Goal: Task Accomplishment & Management: Complete application form

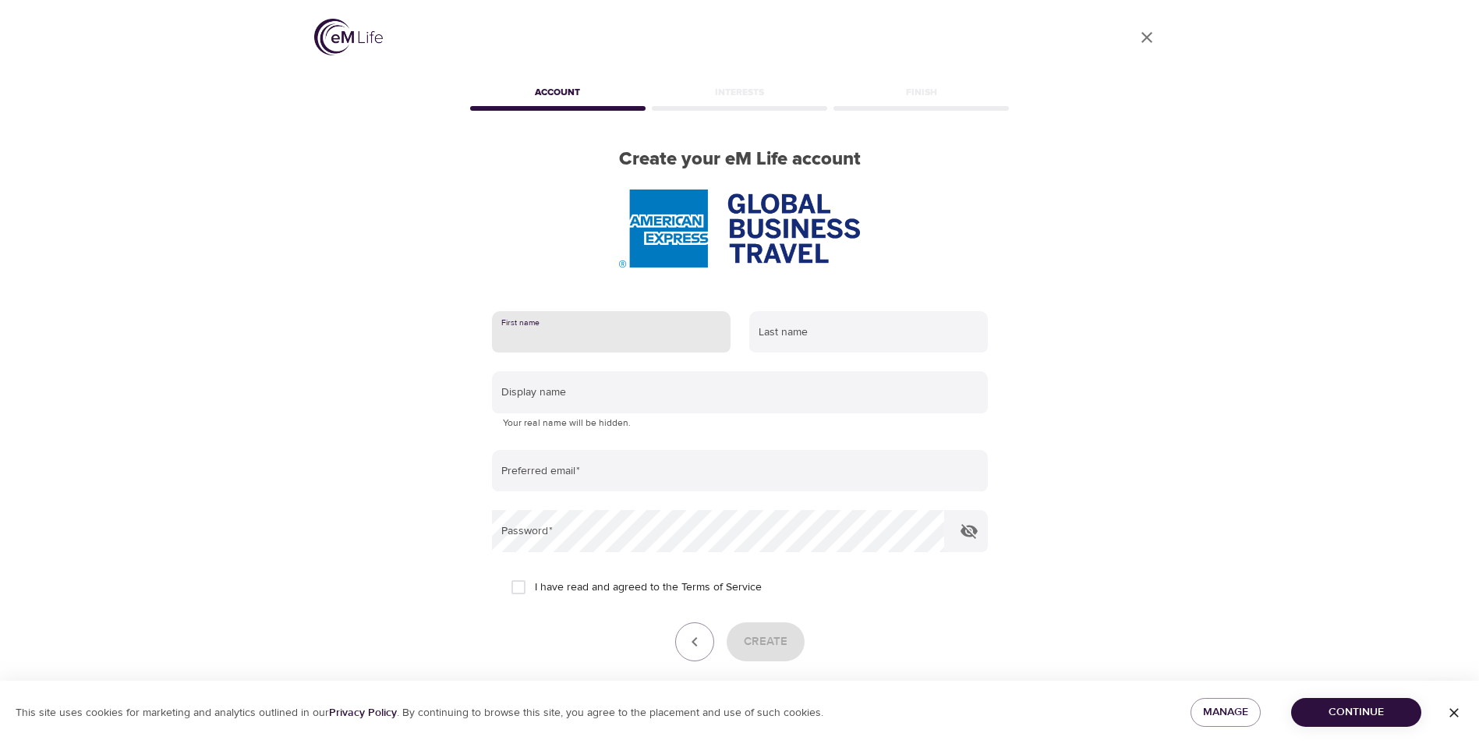
click at [583, 330] on input "text" at bounding box center [611, 332] width 239 height 42
type input "[PERSON_NAME] [PERSON_NAME]"
type input "[PERSON_NAME]"
type input "[EMAIL_ADDRESS][DOMAIN_NAME]"
drag, startPoint x: 601, startPoint y: 347, endPoint x: 536, endPoint y: 346, distance: 64.8
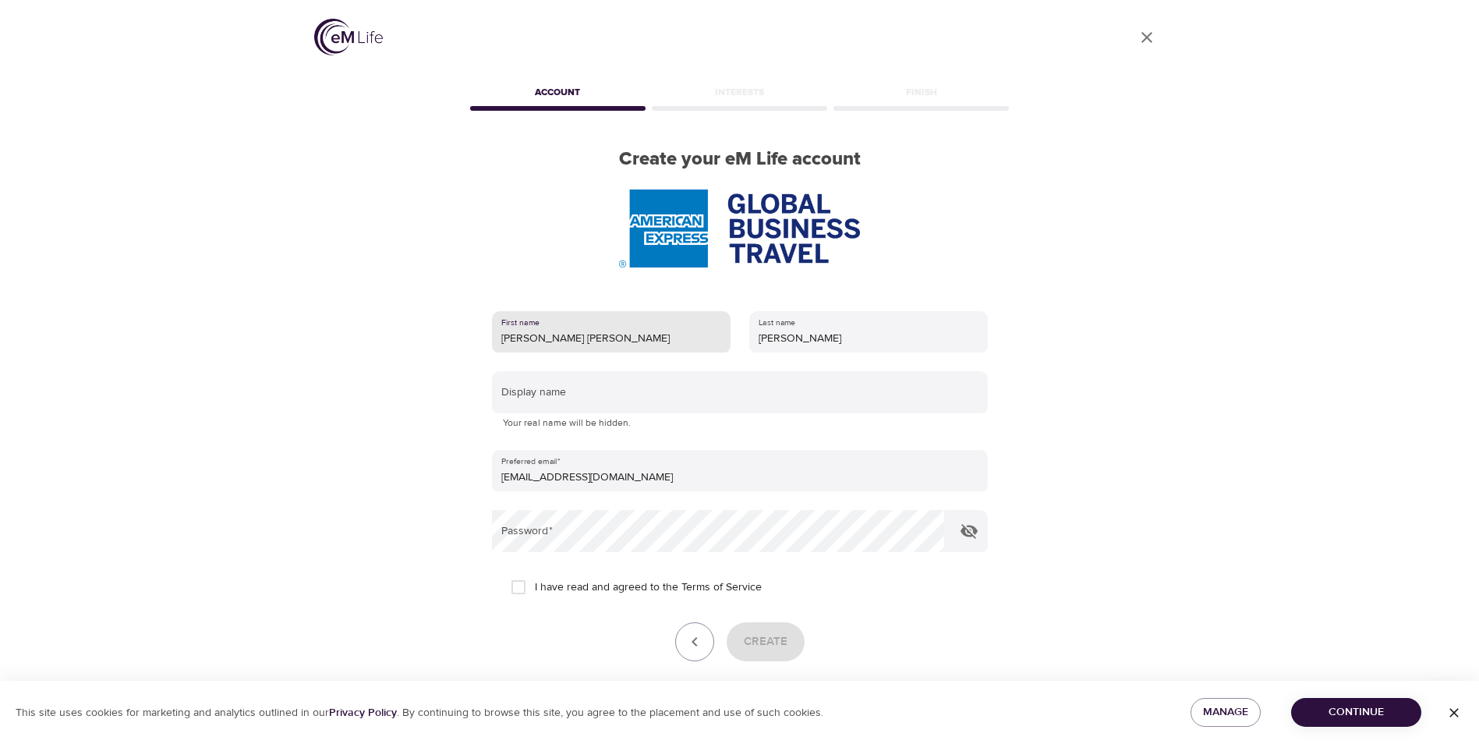
click at [536, 346] on input "[PERSON_NAME] [PERSON_NAME]" at bounding box center [611, 332] width 239 height 42
type input "[PERSON_NAME]"
click at [326, 403] on div "User Profile Account Interests Finish Create your eM Life account First name [P…" at bounding box center [740, 372] width 889 height 744
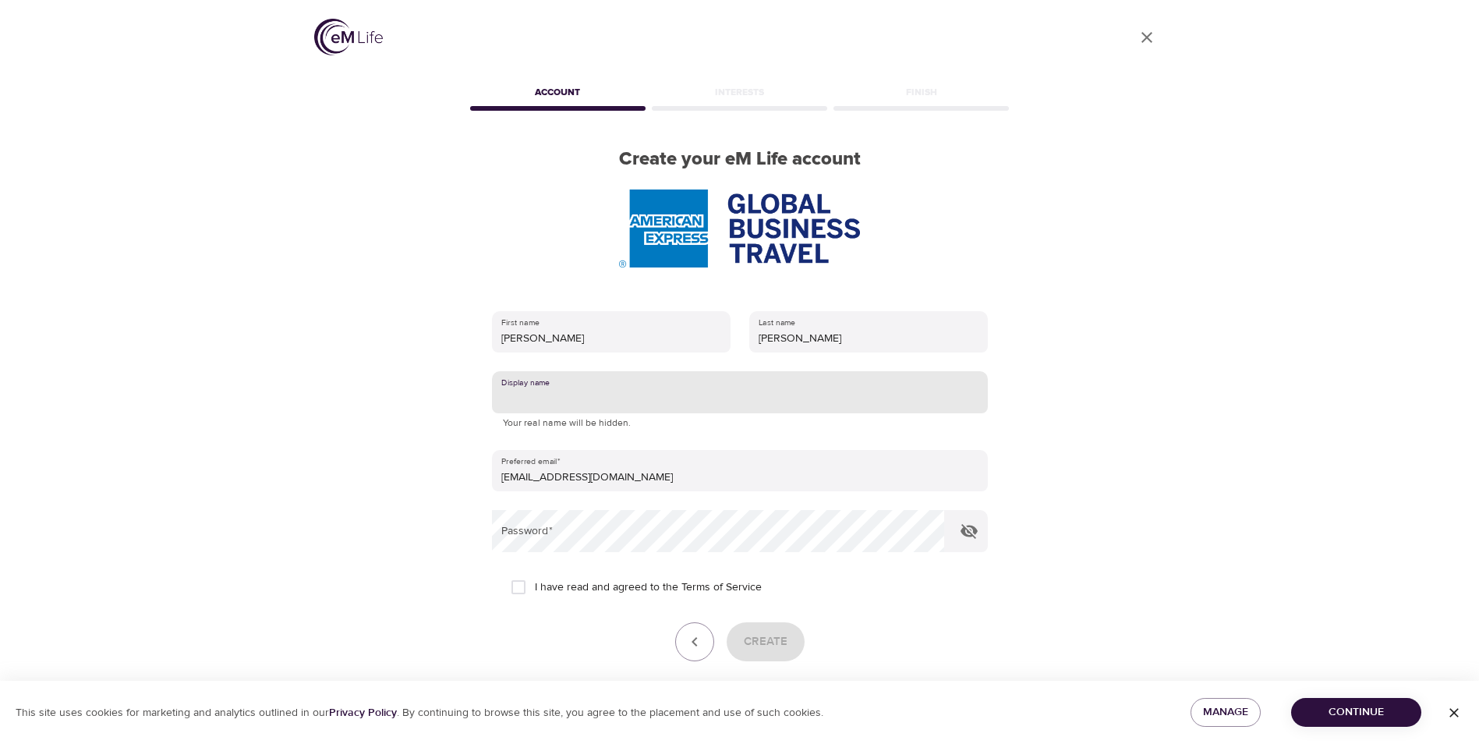
click at [609, 389] on input "text" at bounding box center [740, 392] width 496 height 42
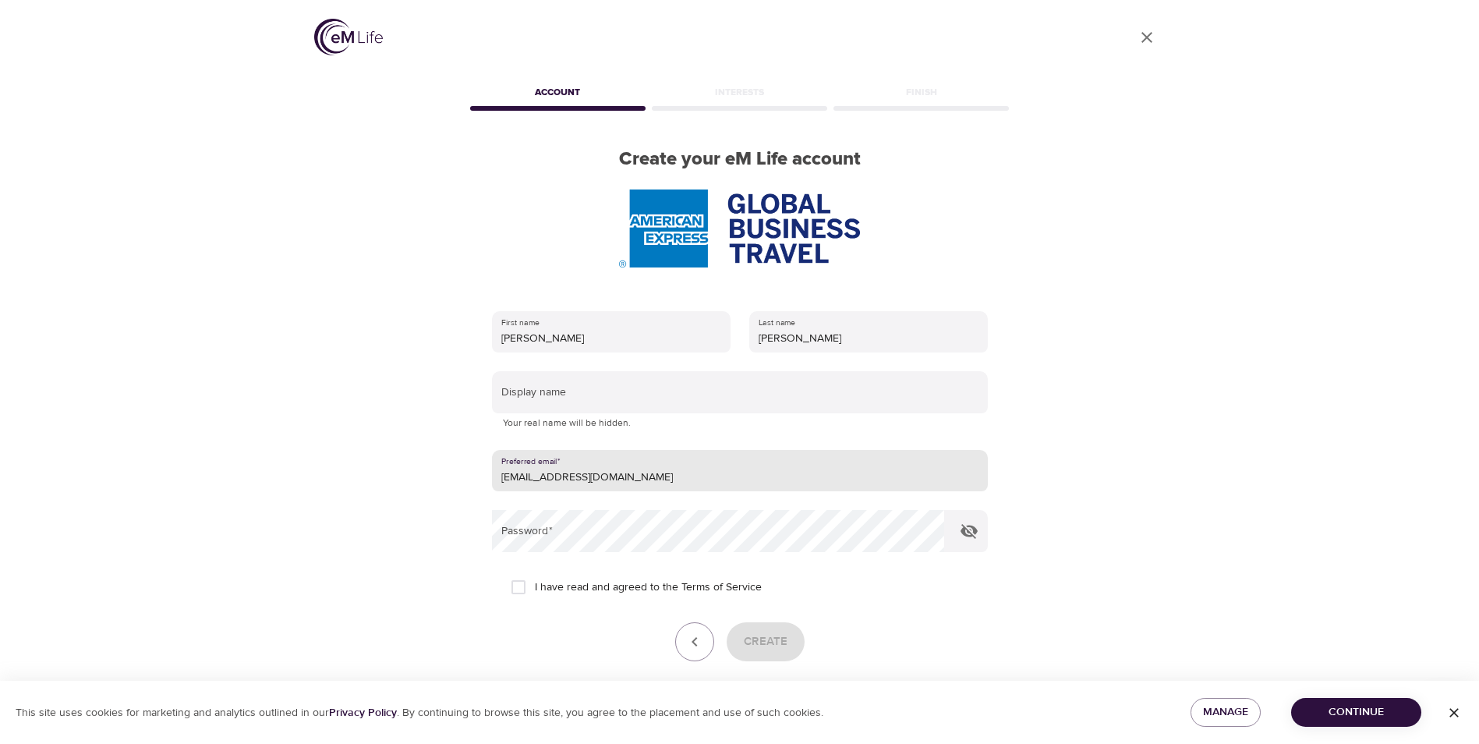
drag, startPoint x: 668, startPoint y: 480, endPoint x: 448, endPoint y: 479, distance: 219.2
click at [448, 479] on div "User Profile Account Interests Finish Create your eM Life account First name [P…" at bounding box center [740, 372] width 889 height 744
type input "[PERSON_NAME][EMAIL_ADDRESS][PERSON_NAME][DOMAIN_NAME]"
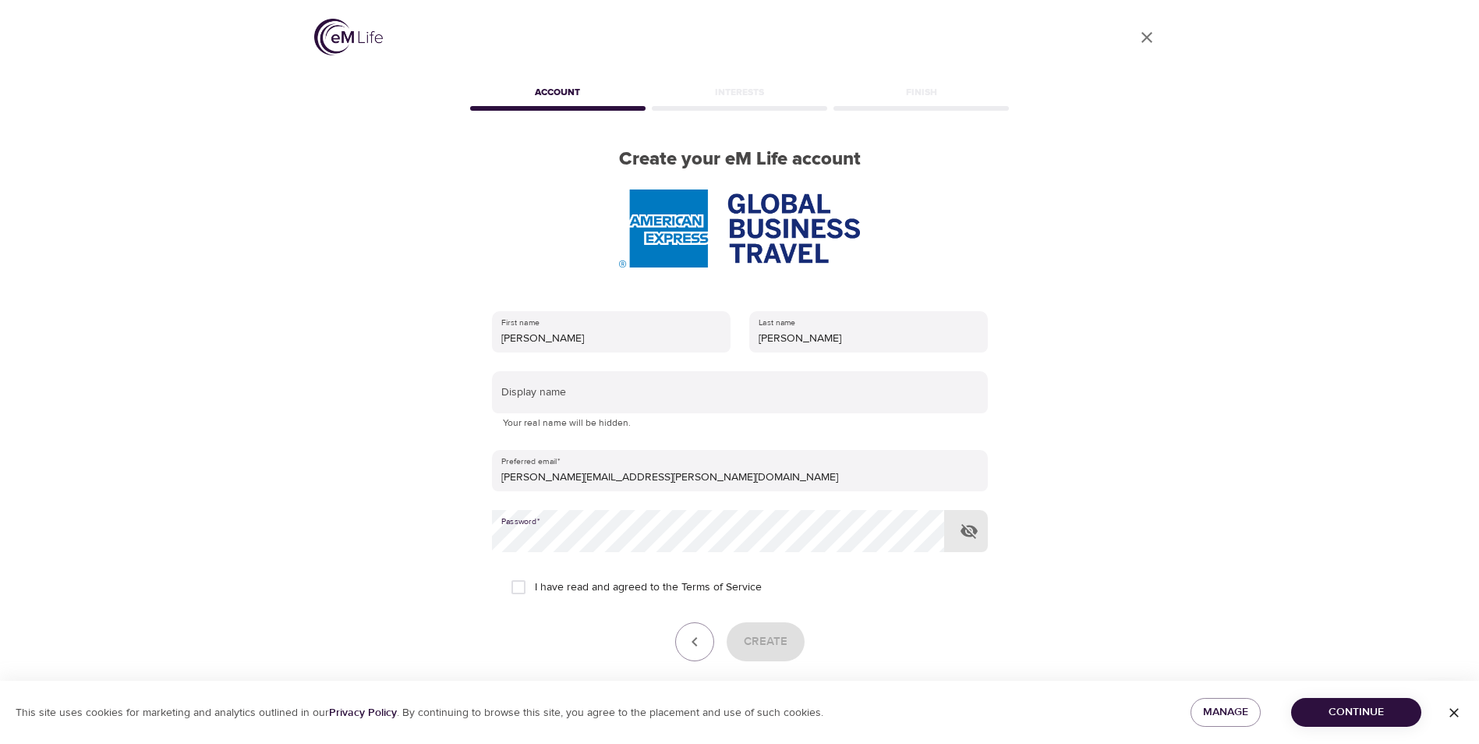
click at [562, 586] on span "I have read and agreed to the Terms of Service" at bounding box center [648, 587] width 227 height 16
click at [535, 586] on input "I have read and agreed to the Terms of Service" at bounding box center [518, 587] width 33 height 33
checkbox input "true"
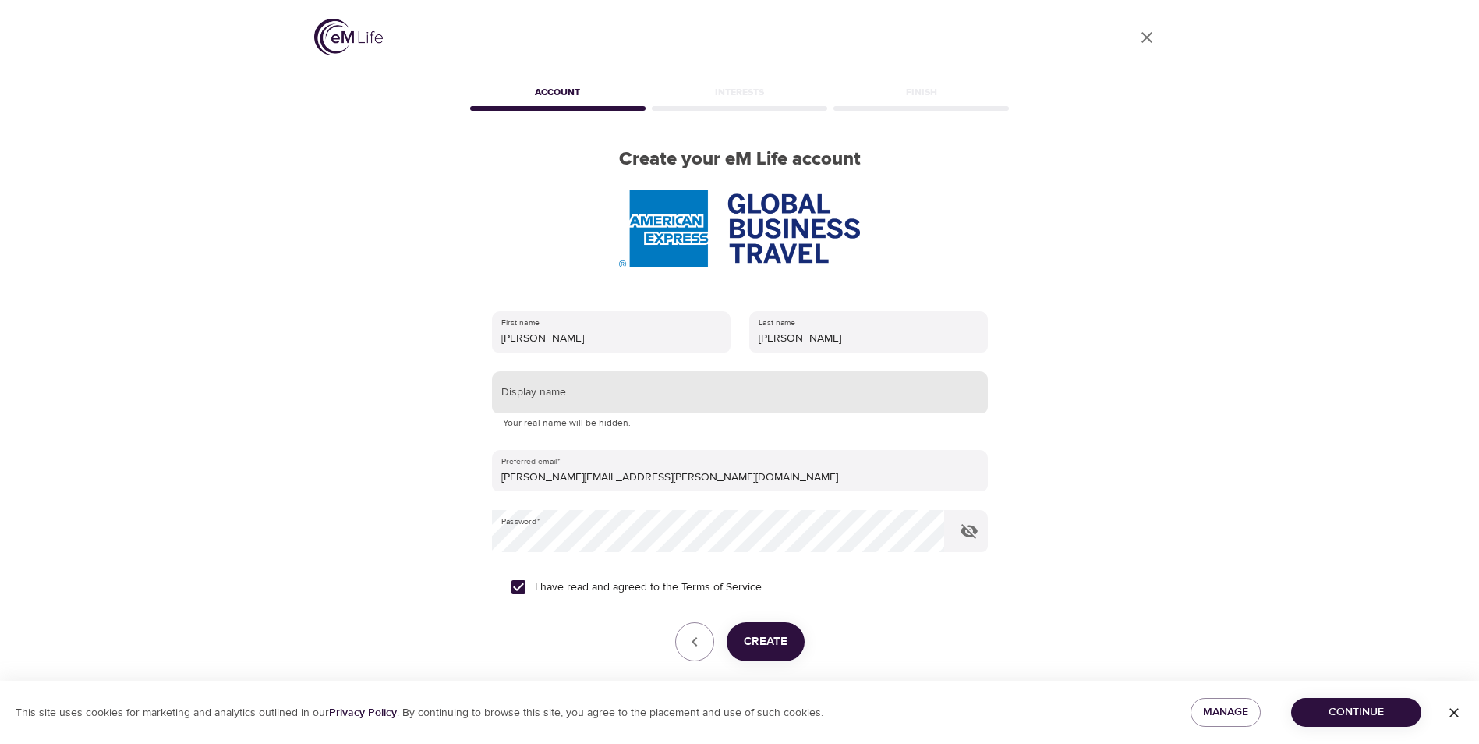
click at [636, 400] on input "text" at bounding box center [740, 392] width 496 height 42
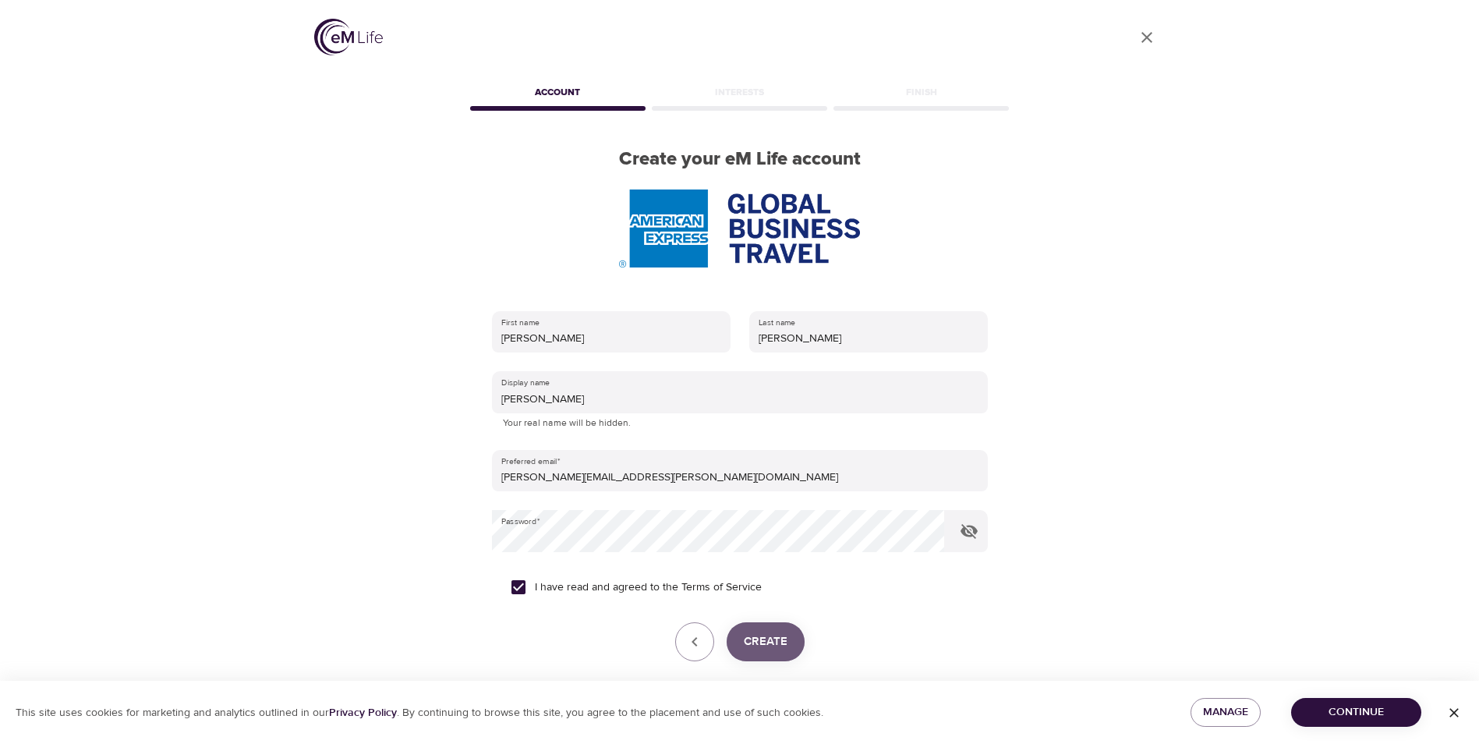
click at [780, 649] on span "Create" at bounding box center [766, 642] width 44 height 20
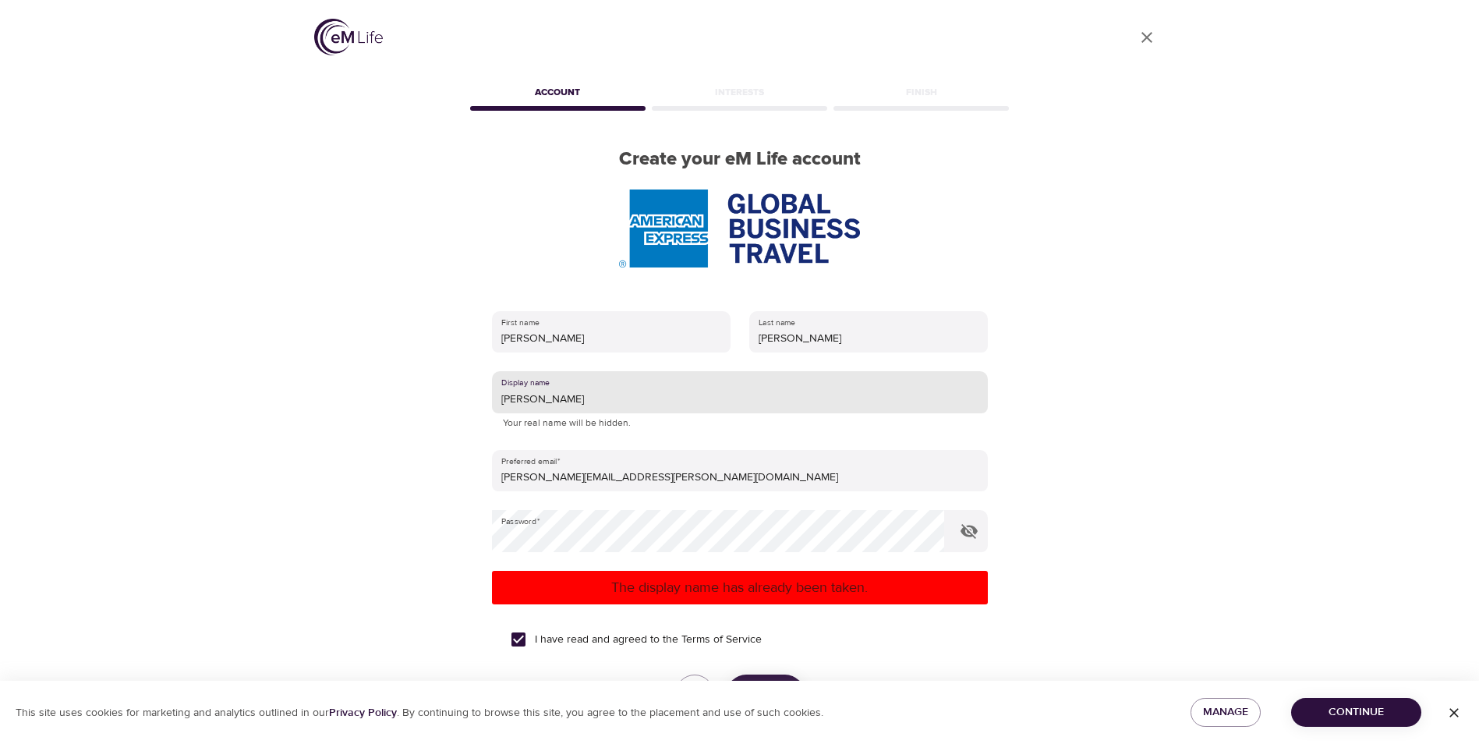
drag, startPoint x: 605, startPoint y: 393, endPoint x: 487, endPoint y: 399, distance: 118.7
click at [487, 399] on div "First name [PERSON_NAME] Last name [PERSON_NAME] Display name [PERSON_NAME] You…" at bounding box center [740, 533] width 546 height 495
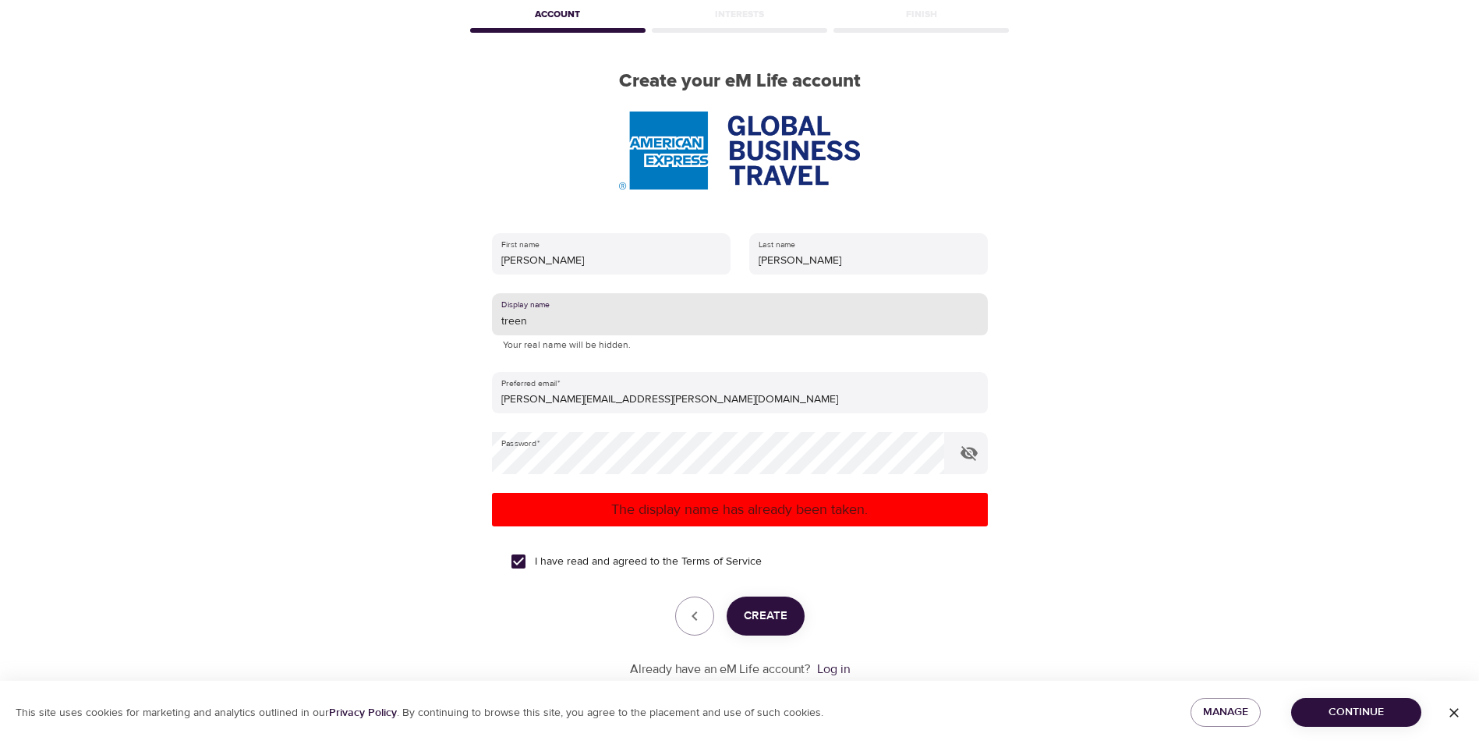
type input "treen"
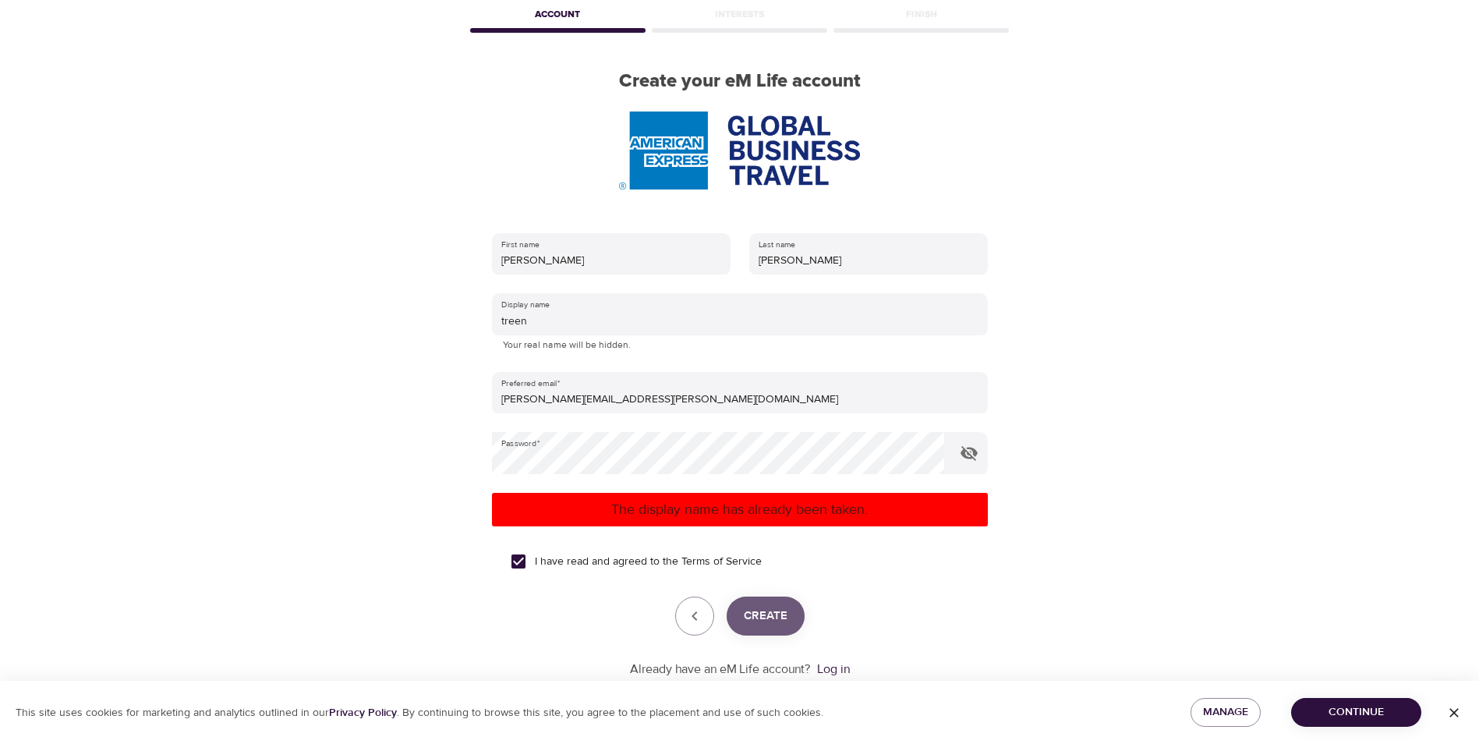
click at [768, 601] on button "Create" at bounding box center [766, 616] width 78 height 39
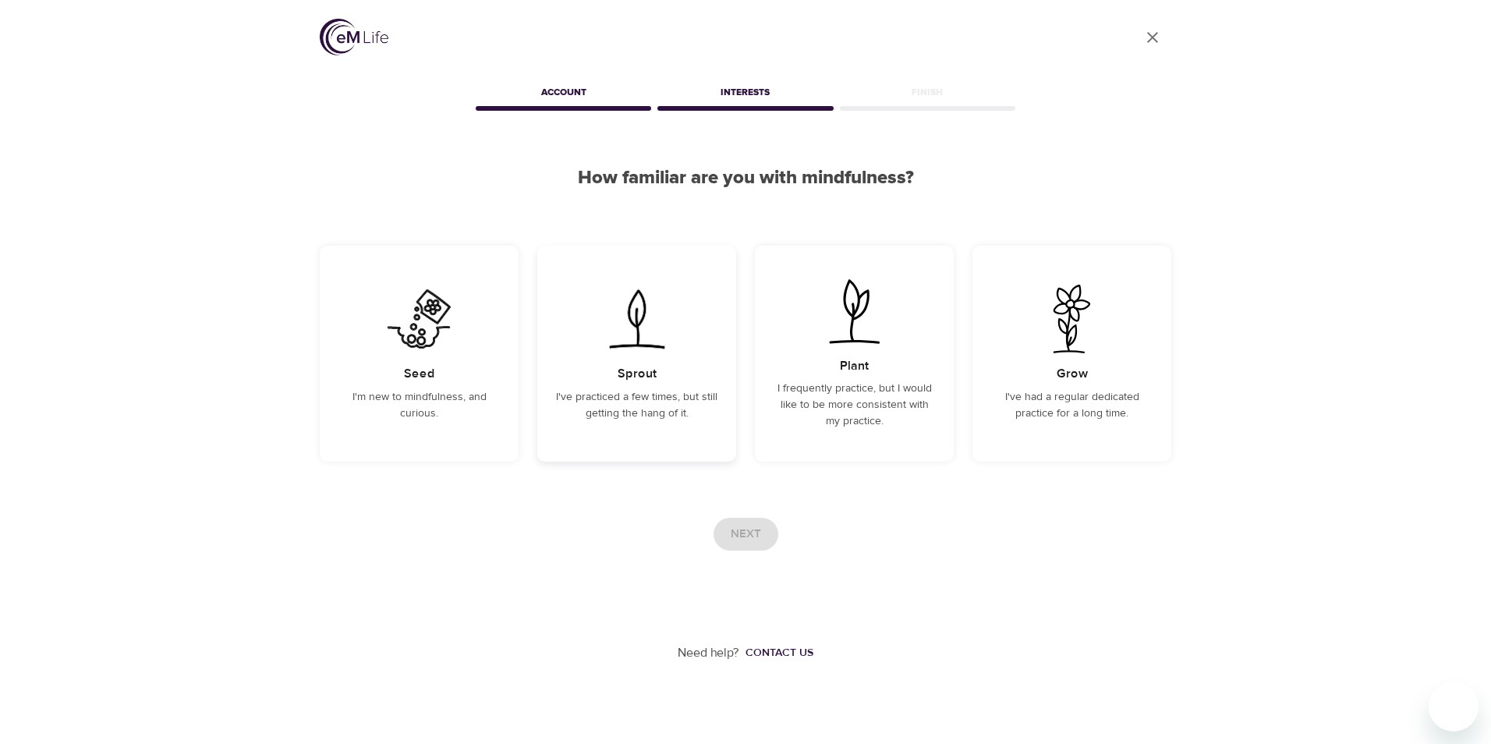
click at [622, 436] on div "Sprout I've practiced a few times, but still getting the hang of it." at bounding box center [636, 354] width 199 height 216
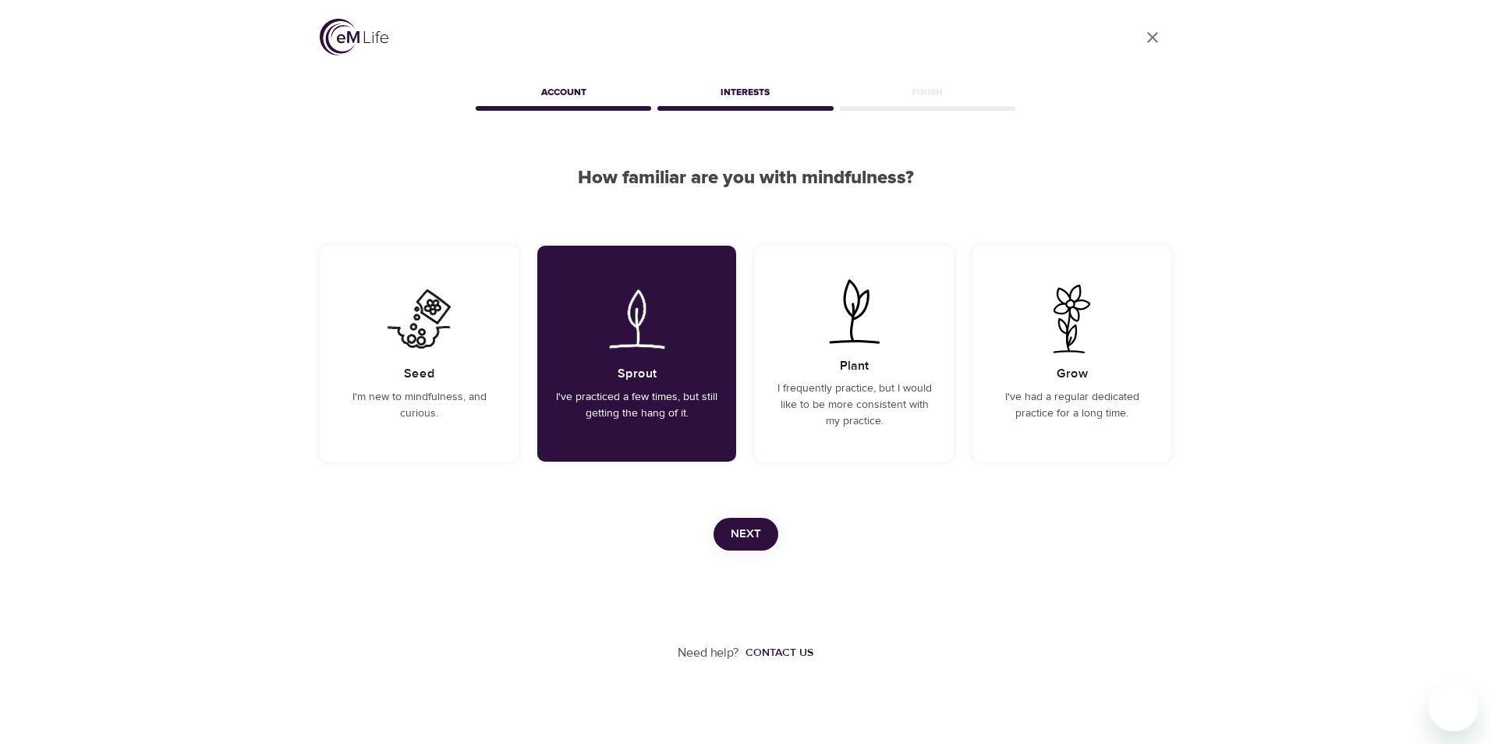
click at [757, 541] on span "Next" at bounding box center [746, 534] width 30 height 20
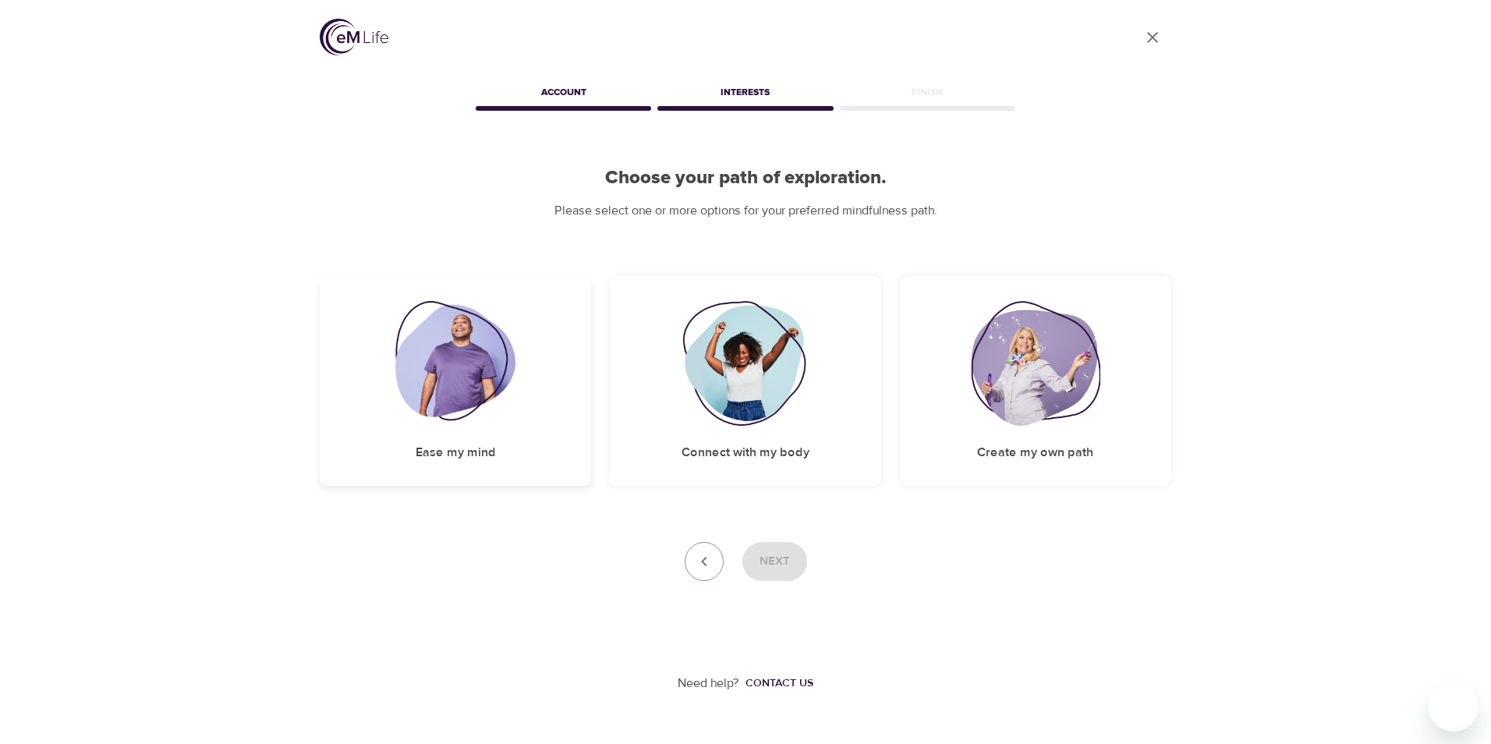
click at [460, 420] on img at bounding box center [455, 363] width 121 height 125
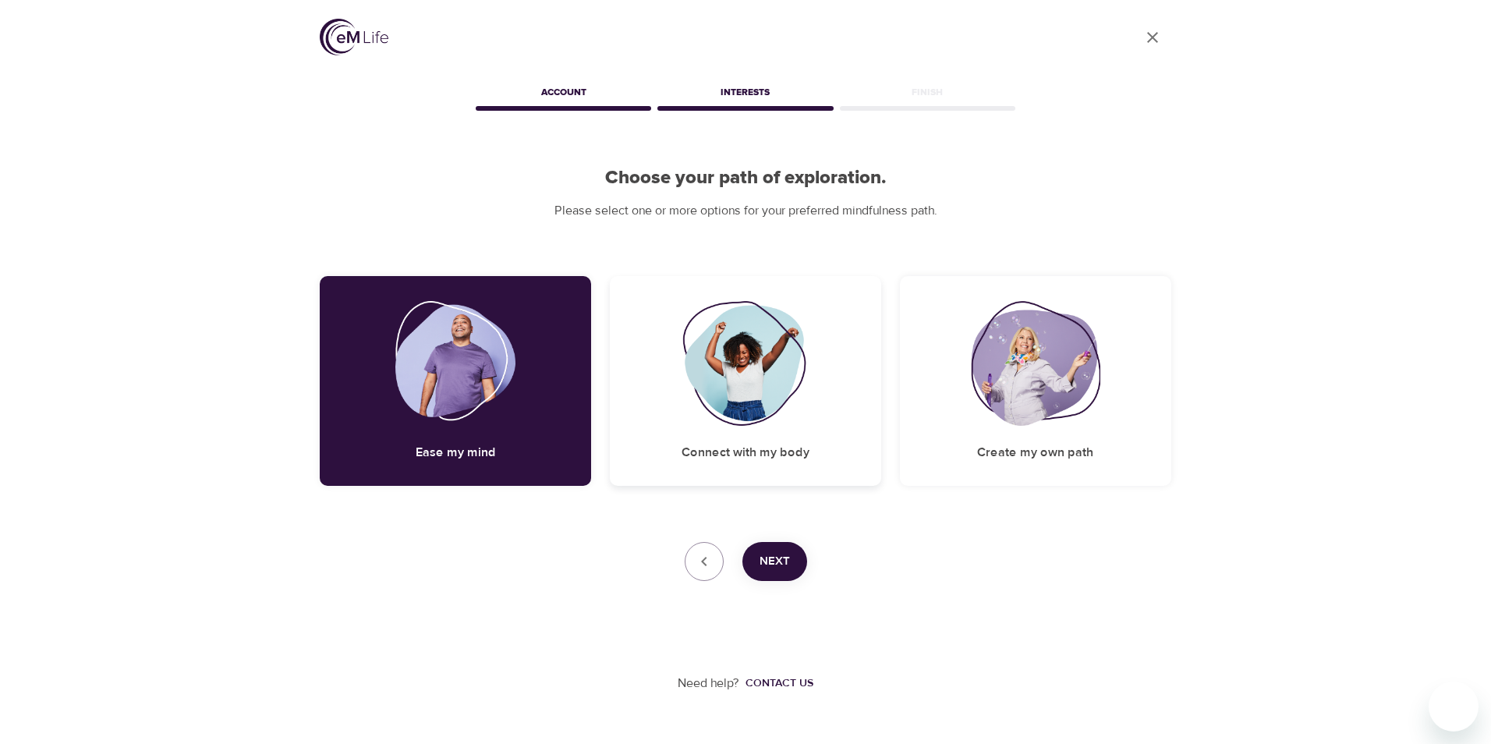
click at [801, 469] on div "Connect with my body" at bounding box center [745, 381] width 271 height 210
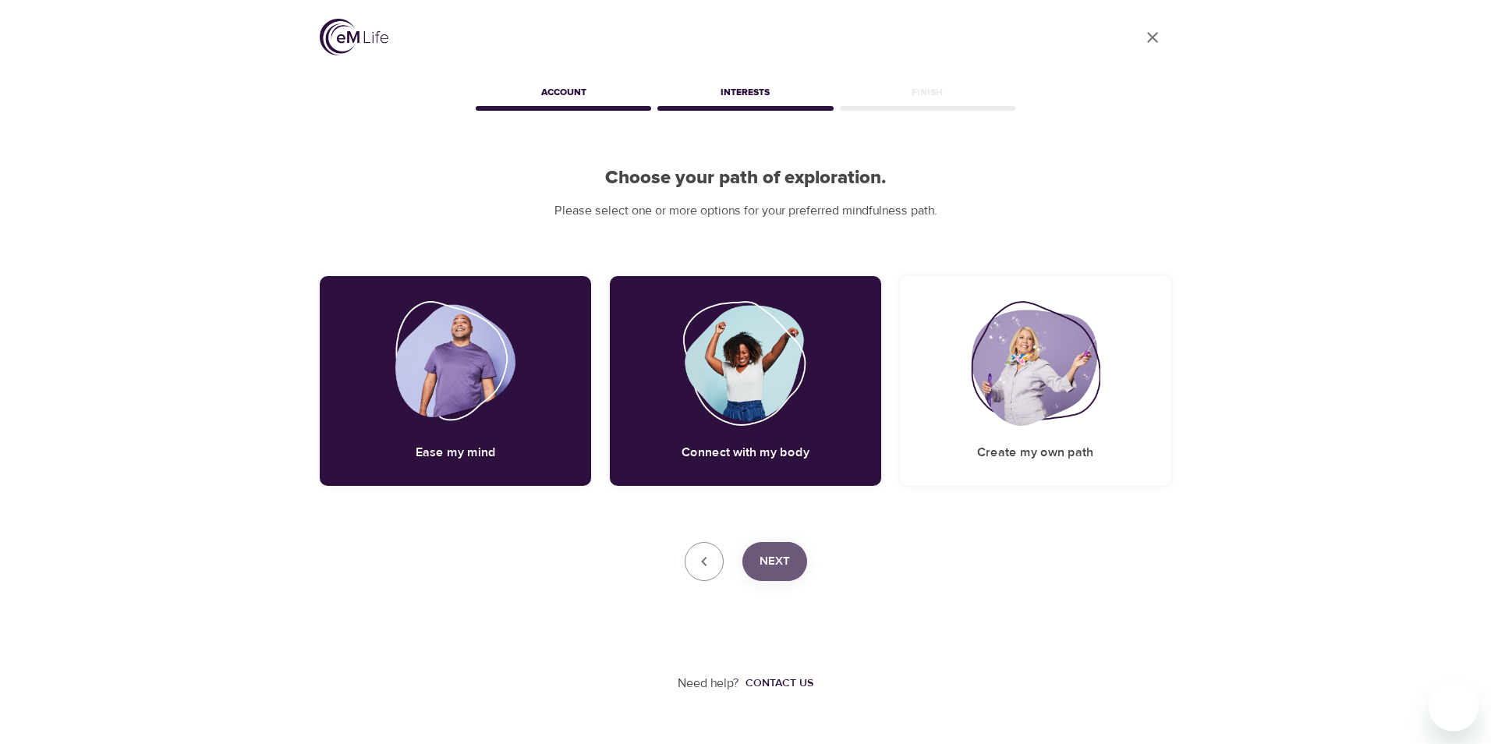
click at [774, 566] on span "Next" at bounding box center [775, 561] width 30 height 20
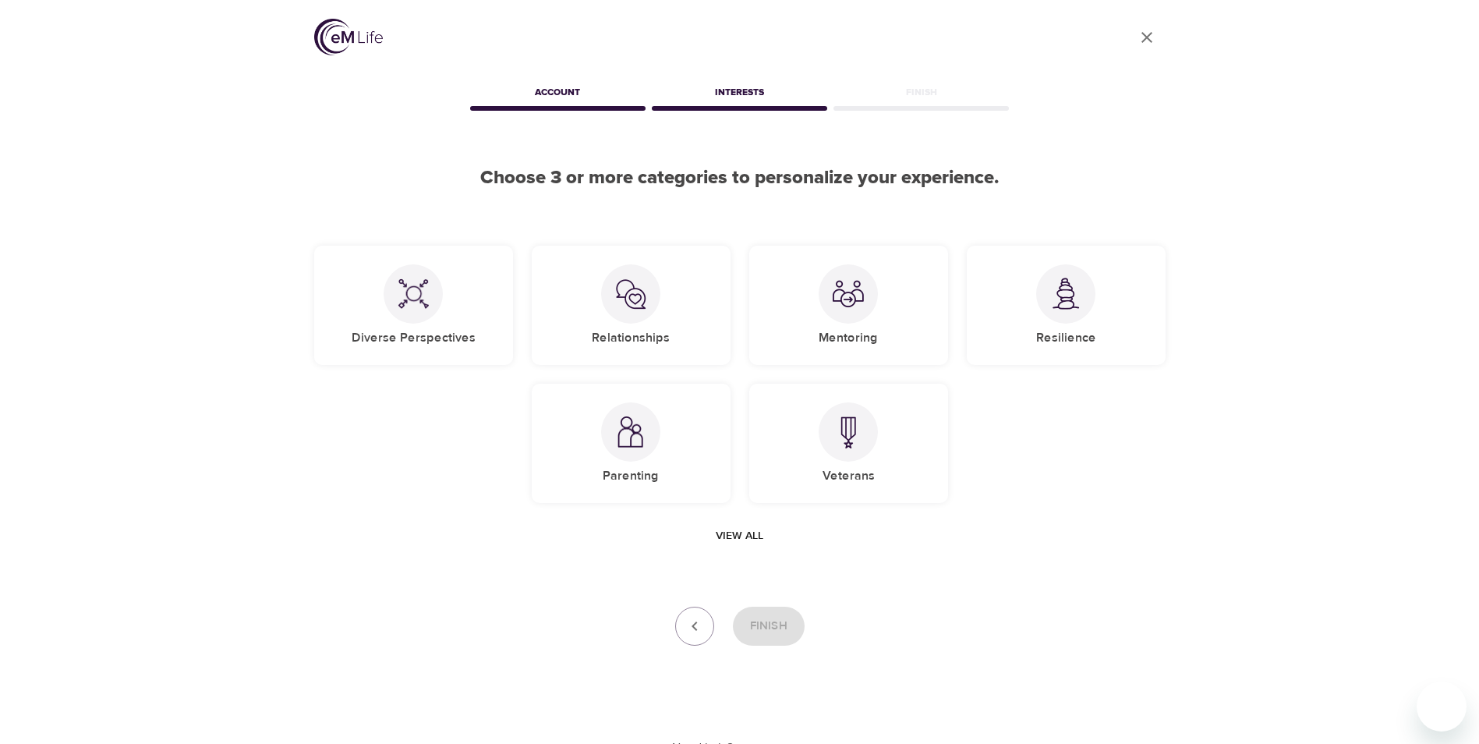
click at [611, 206] on div "User Profile Account Interests Finish Choose 3 or more categories to personaliz…" at bounding box center [740, 378] width 889 height 757
click at [664, 340] on h5 "Relationships" at bounding box center [631, 338] width 78 height 16
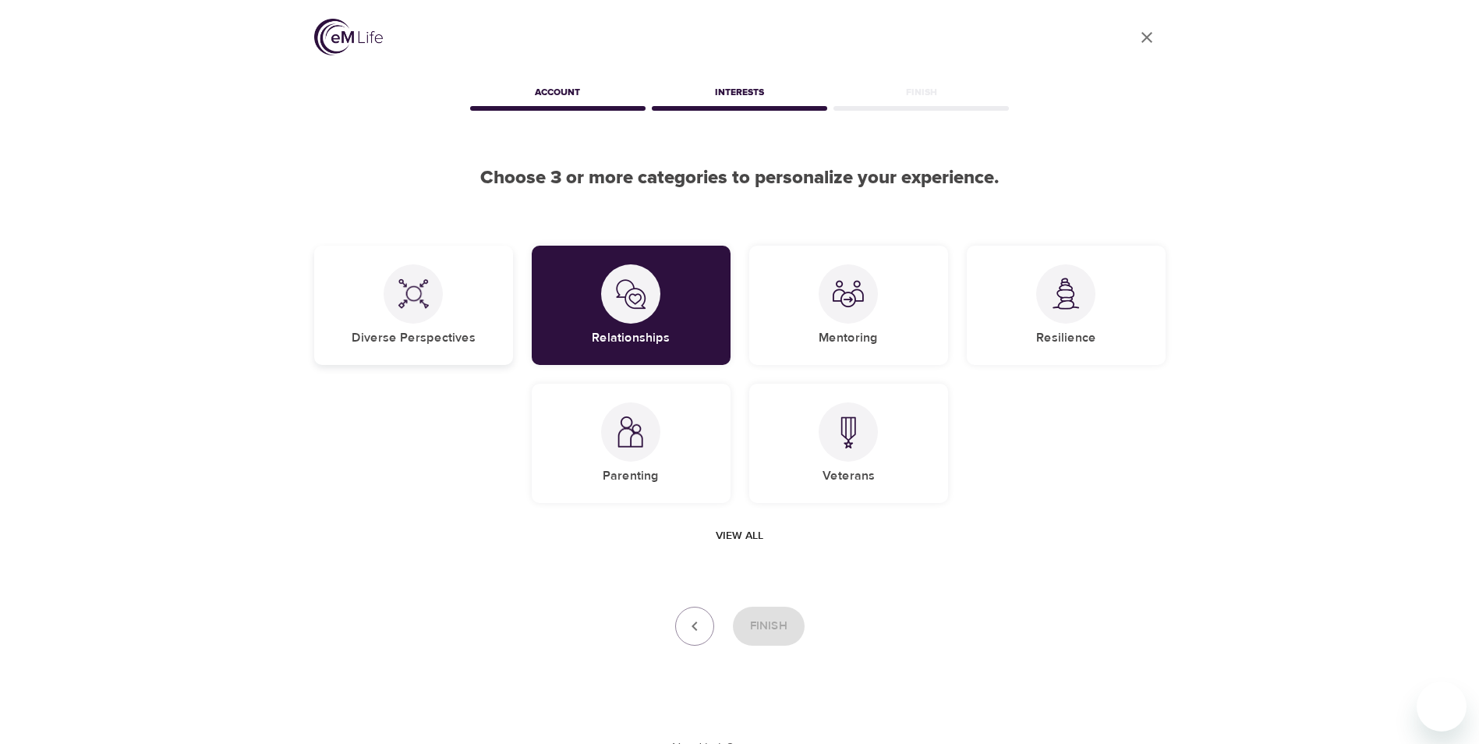
click at [485, 317] on div "Diverse Perspectives" at bounding box center [413, 305] width 199 height 119
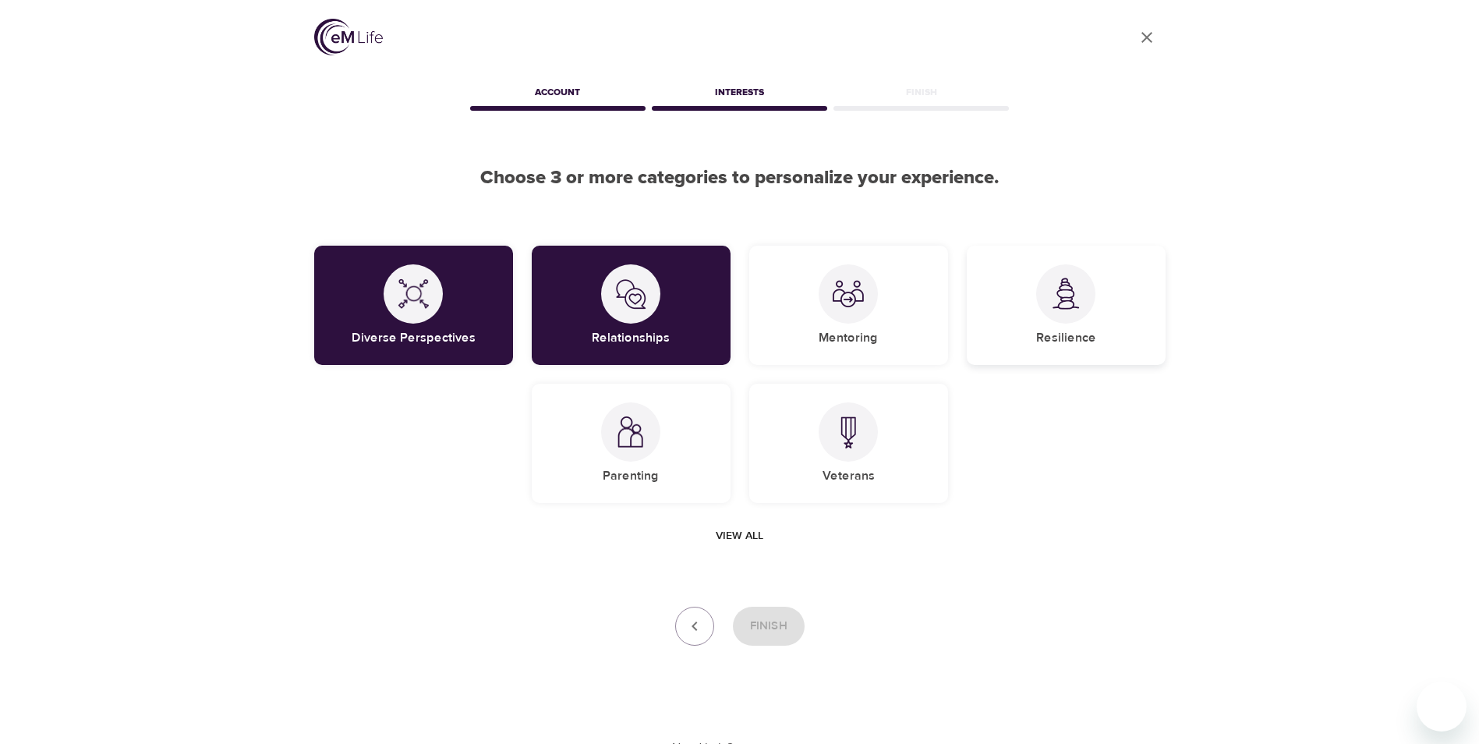
click at [1053, 326] on div "Resilience" at bounding box center [1066, 305] width 199 height 119
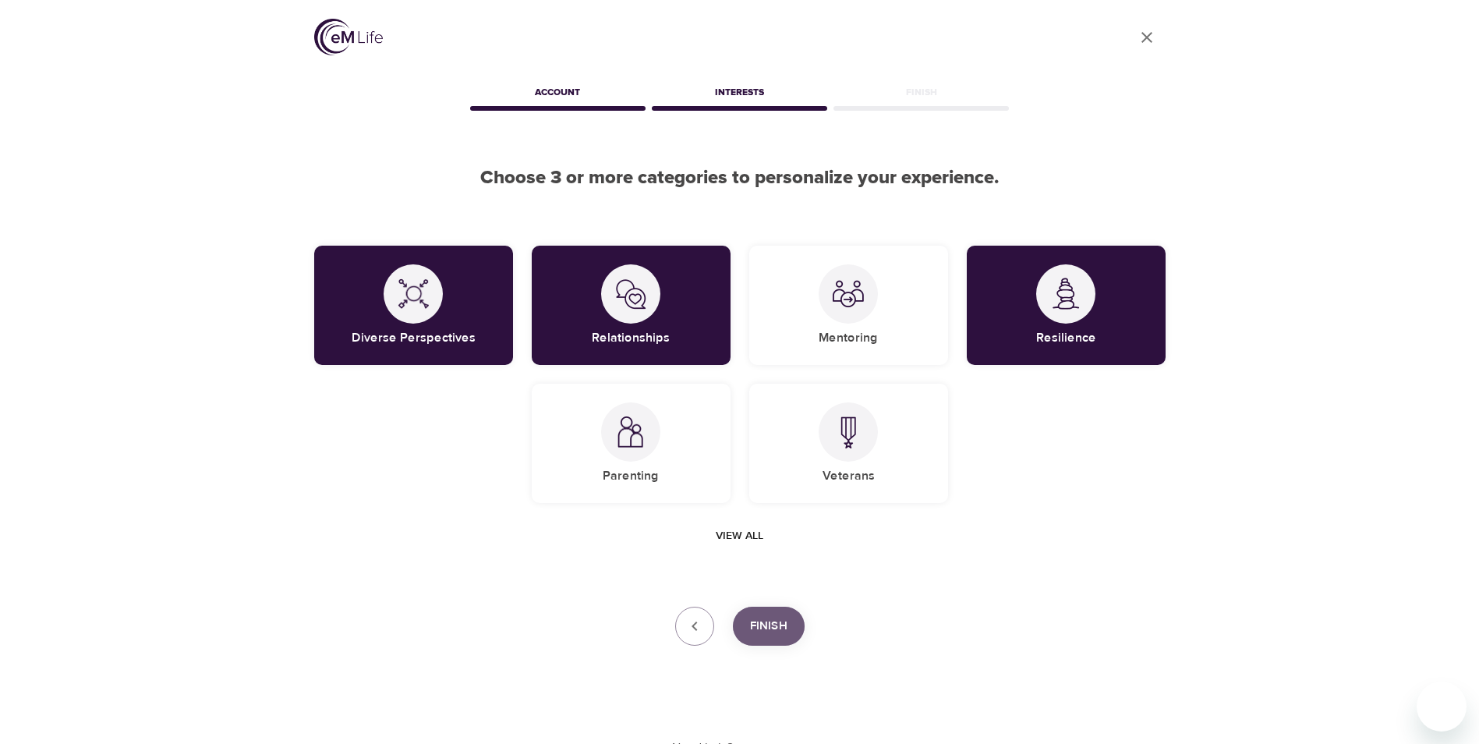
click at [788, 633] on button "Finish" at bounding box center [769, 626] width 72 height 39
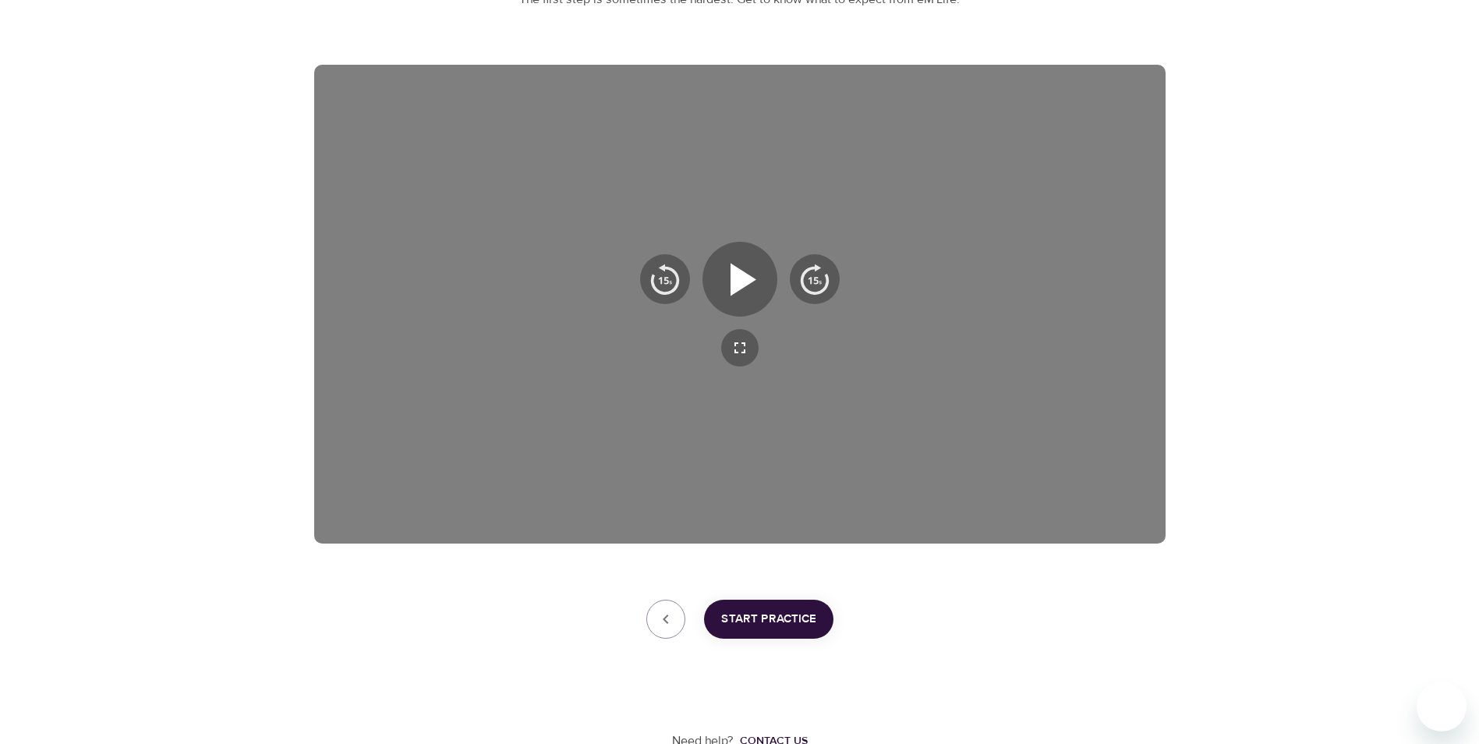
scroll to position [218, 0]
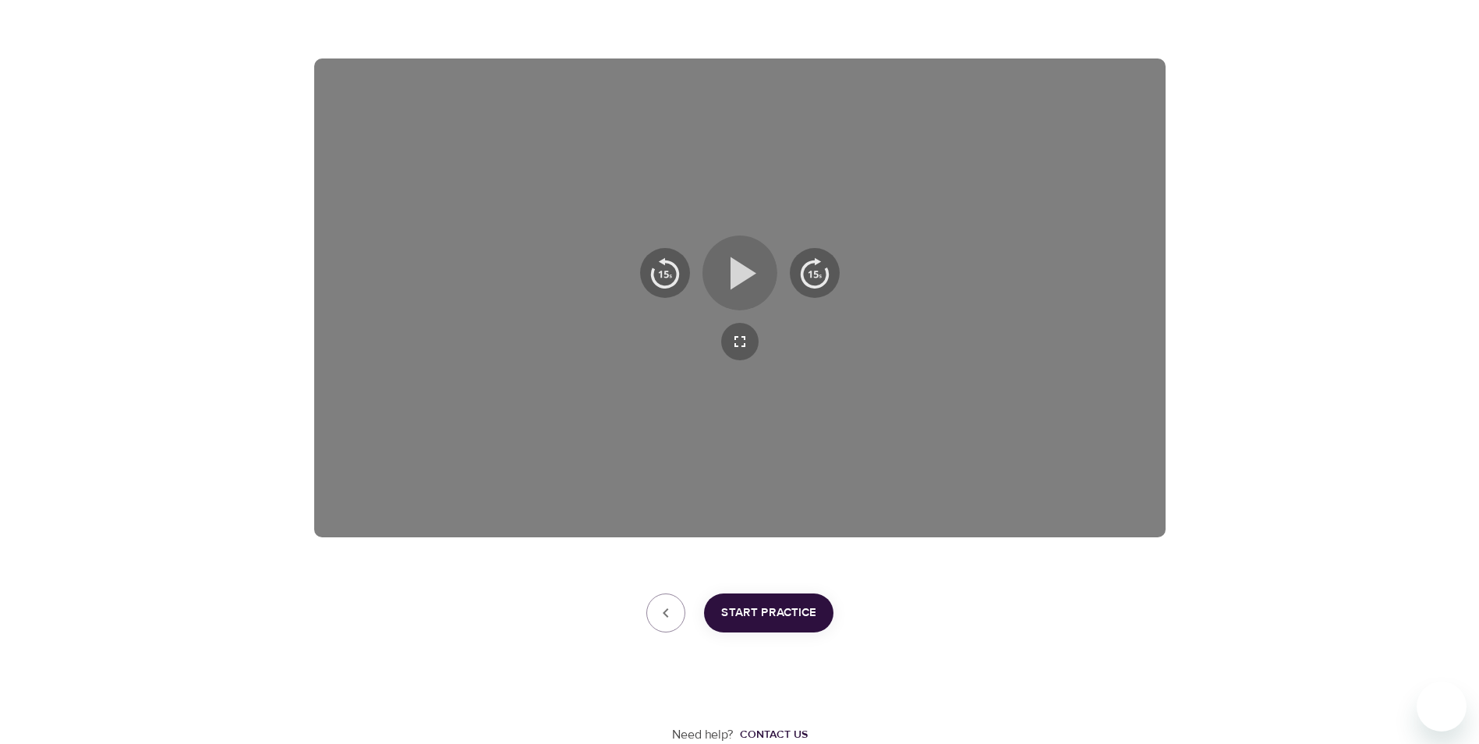
click at [745, 268] on icon "button" at bounding box center [744, 273] width 26 height 33
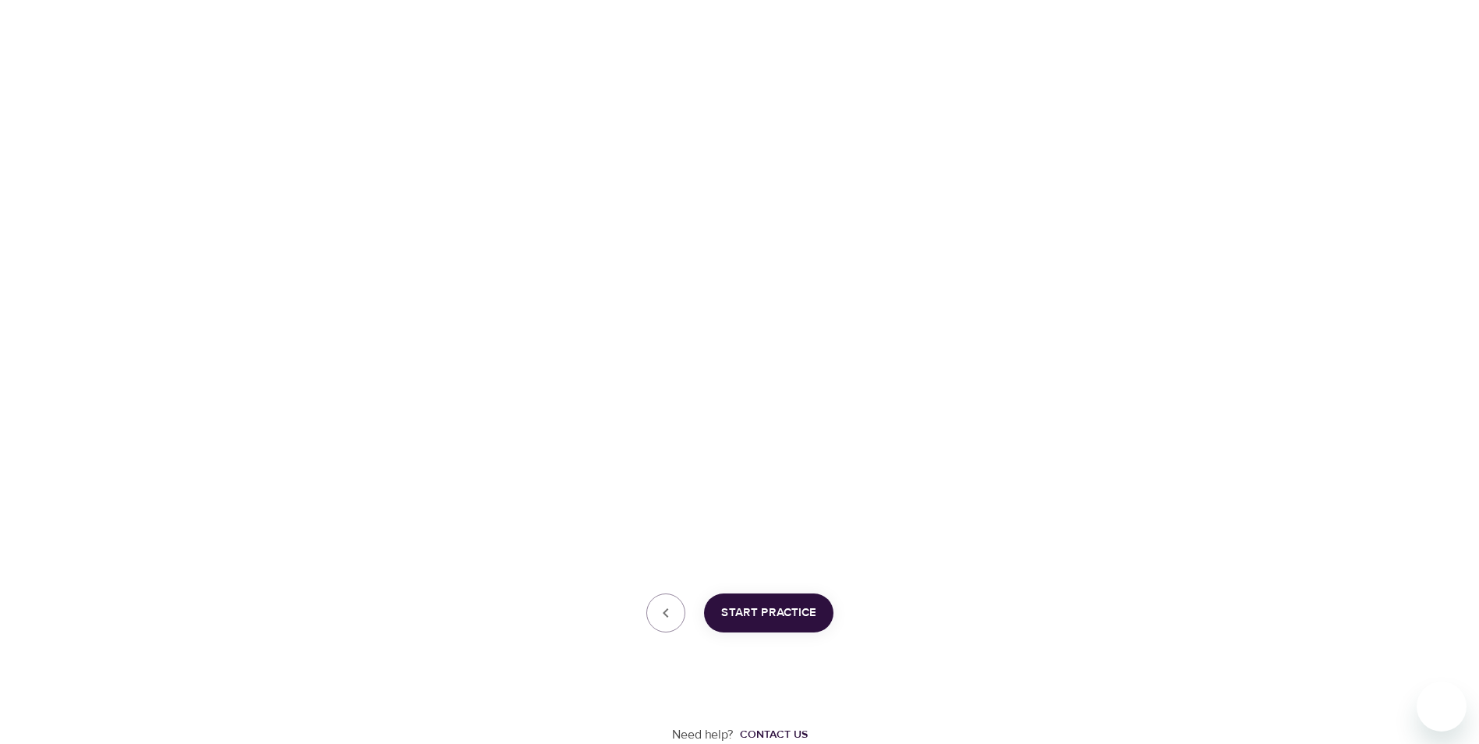
click at [48, 436] on div "User Profile Account Interests Finish treen, welcome to eM Life! The first step…" at bounding box center [739, 263] width 1479 height 962
click at [762, 604] on span "Start Practice" at bounding box center [768, 613] width 95 height 20
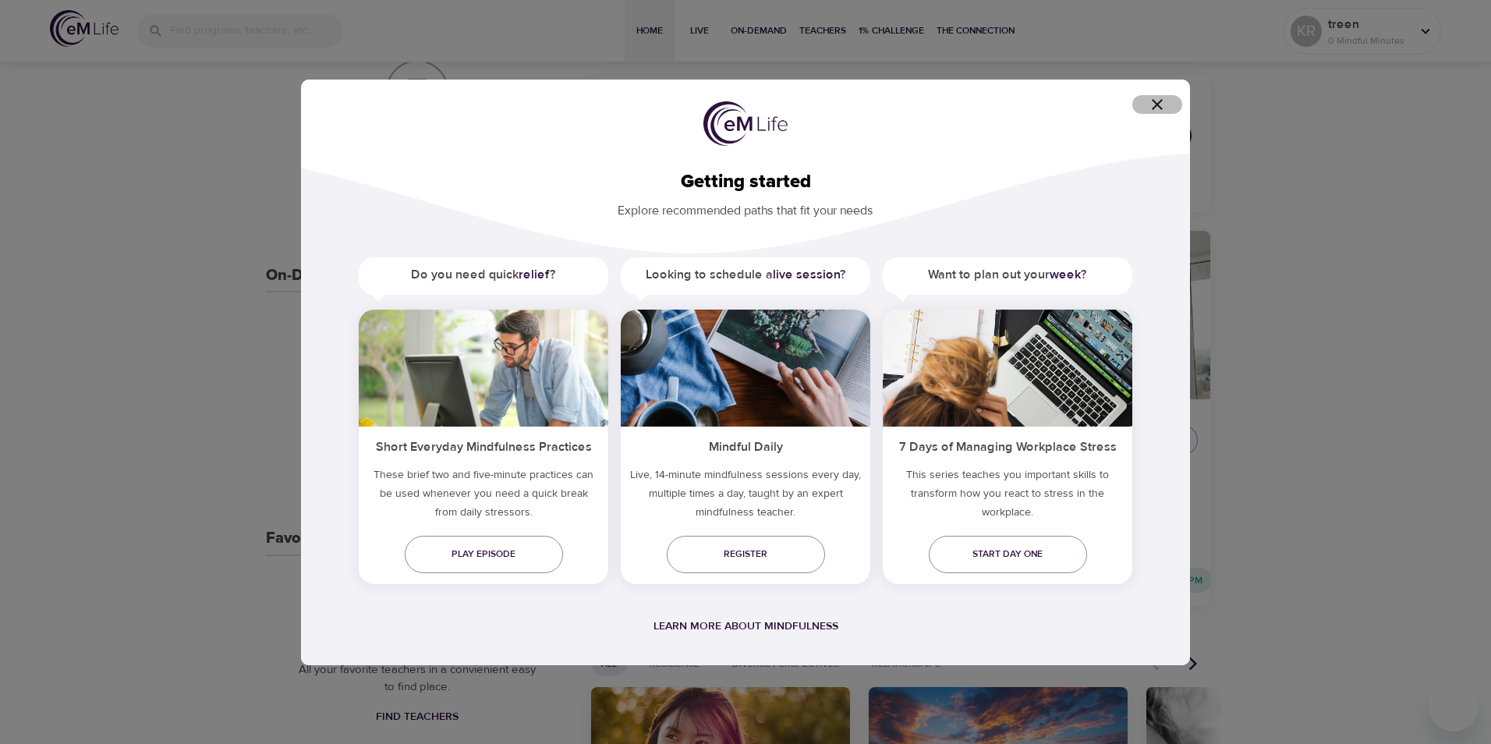
click at [1162, 97] on icon "button" at bounding box center [1157, 104] width 19 height 19
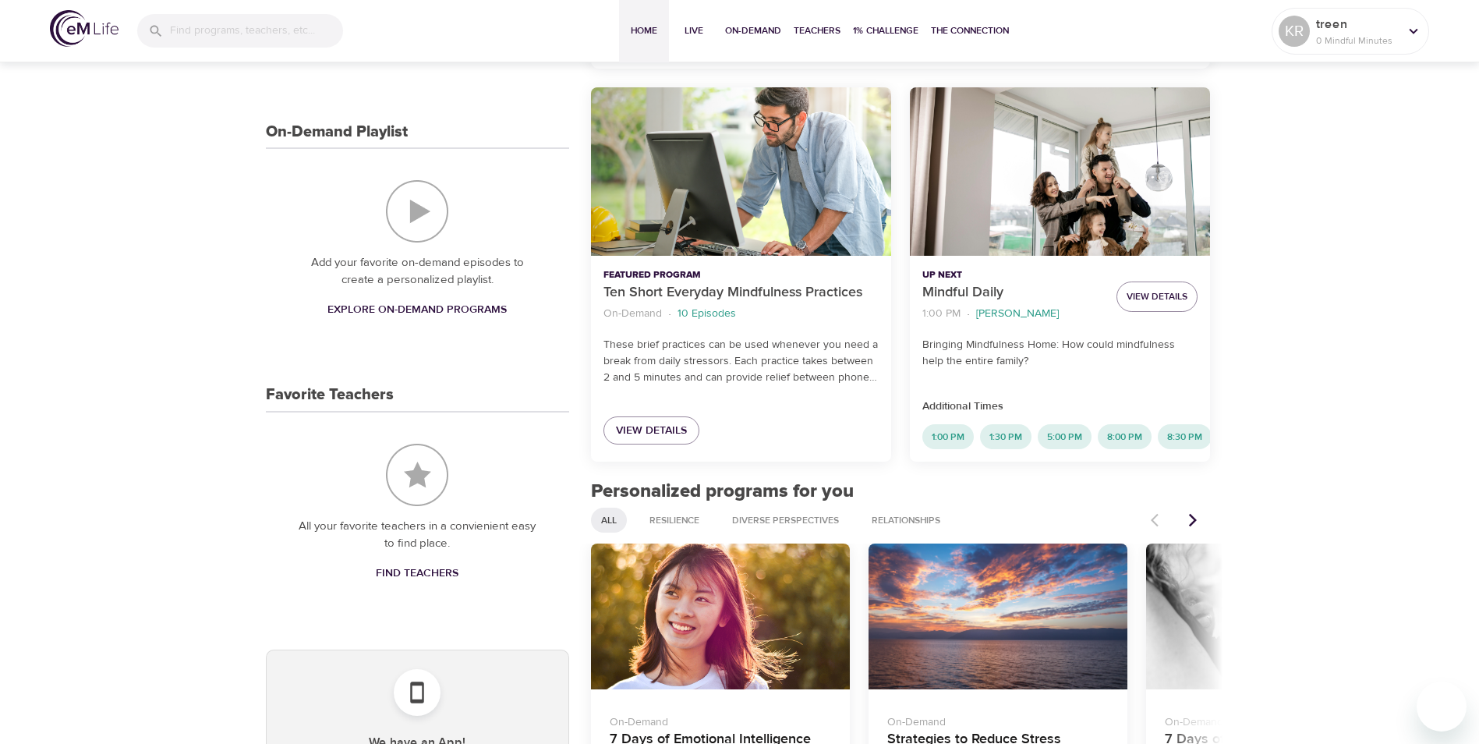
scroll to position [296, 0]
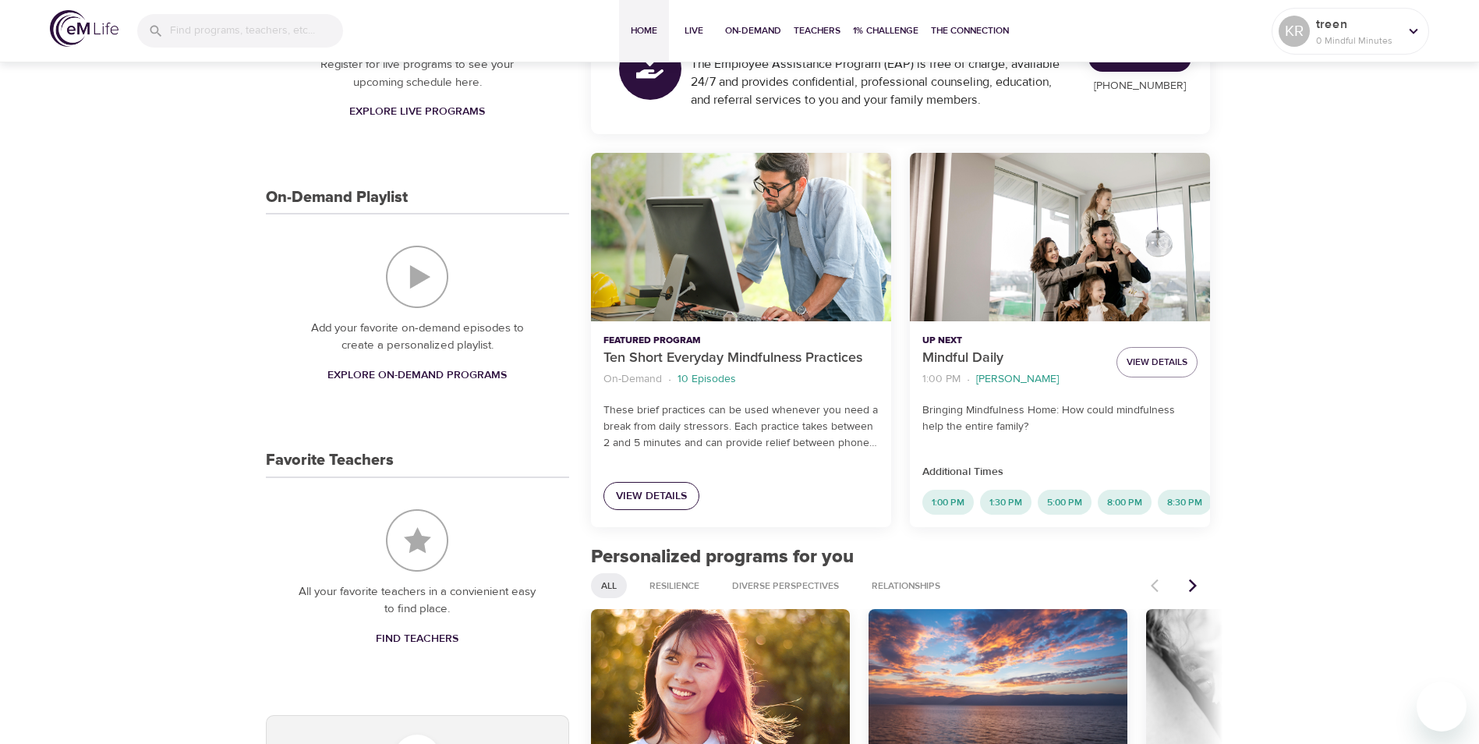
click at [630, 498] on span "View Details" at bounding box center [651, 496] width 71 height 19
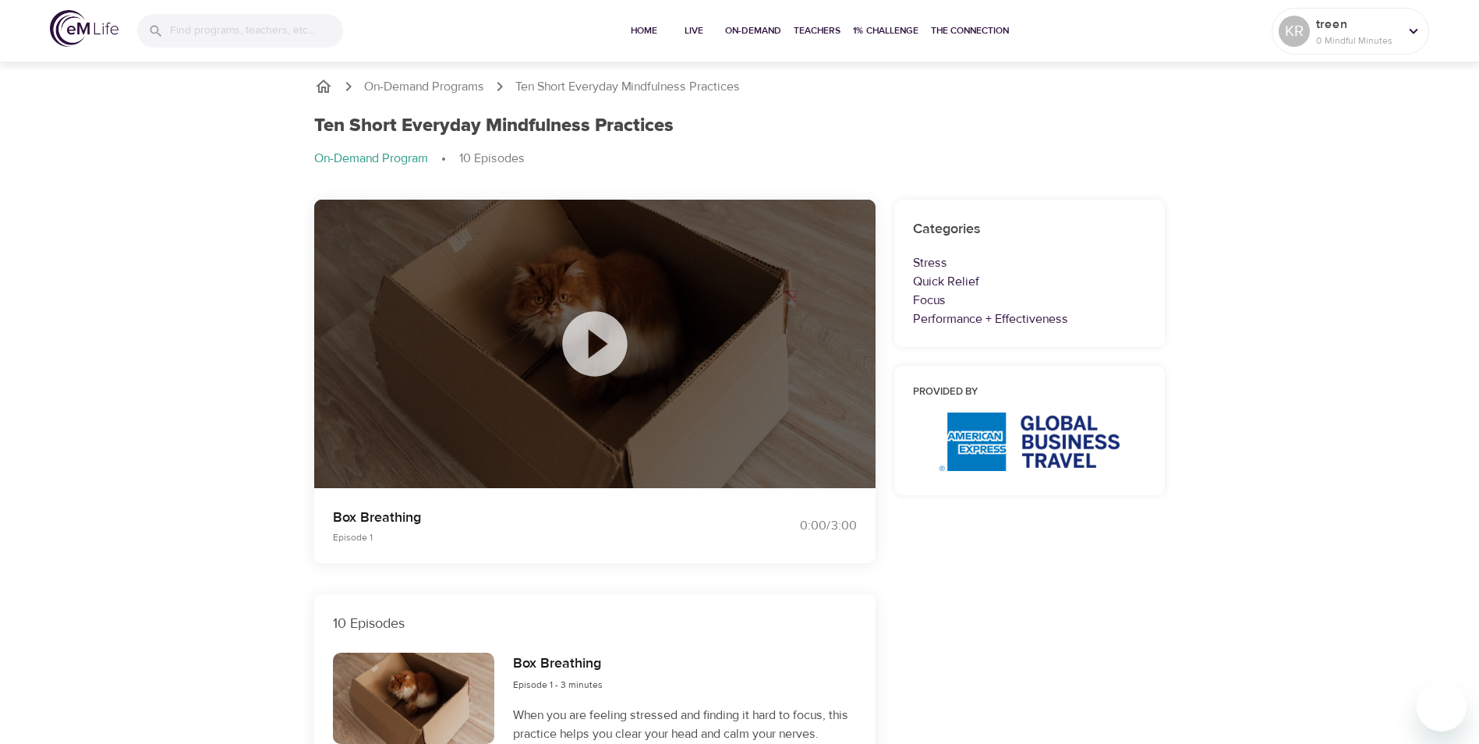
click at [608, 336] on icon at bounding box center [594, 343] width 65 height 65
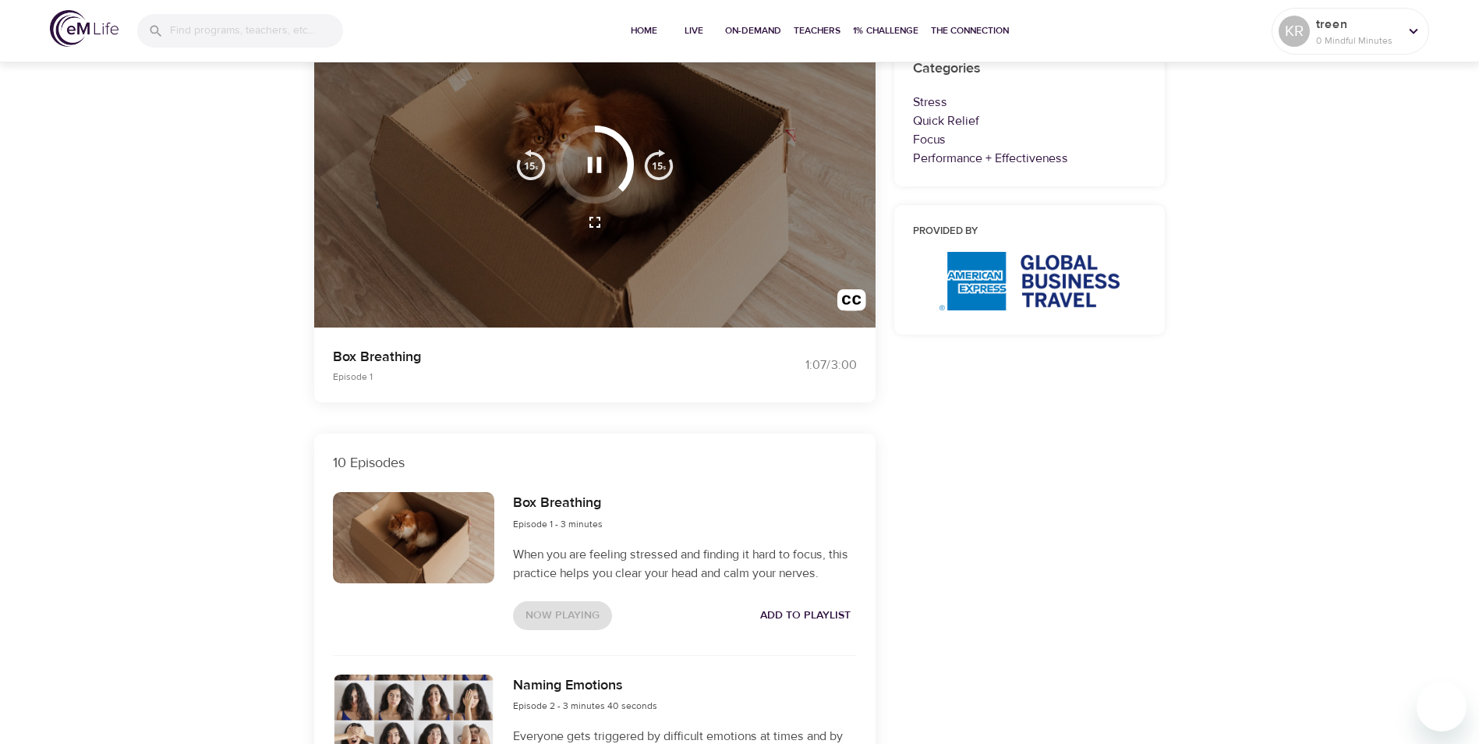
scroll to position [156, 0]
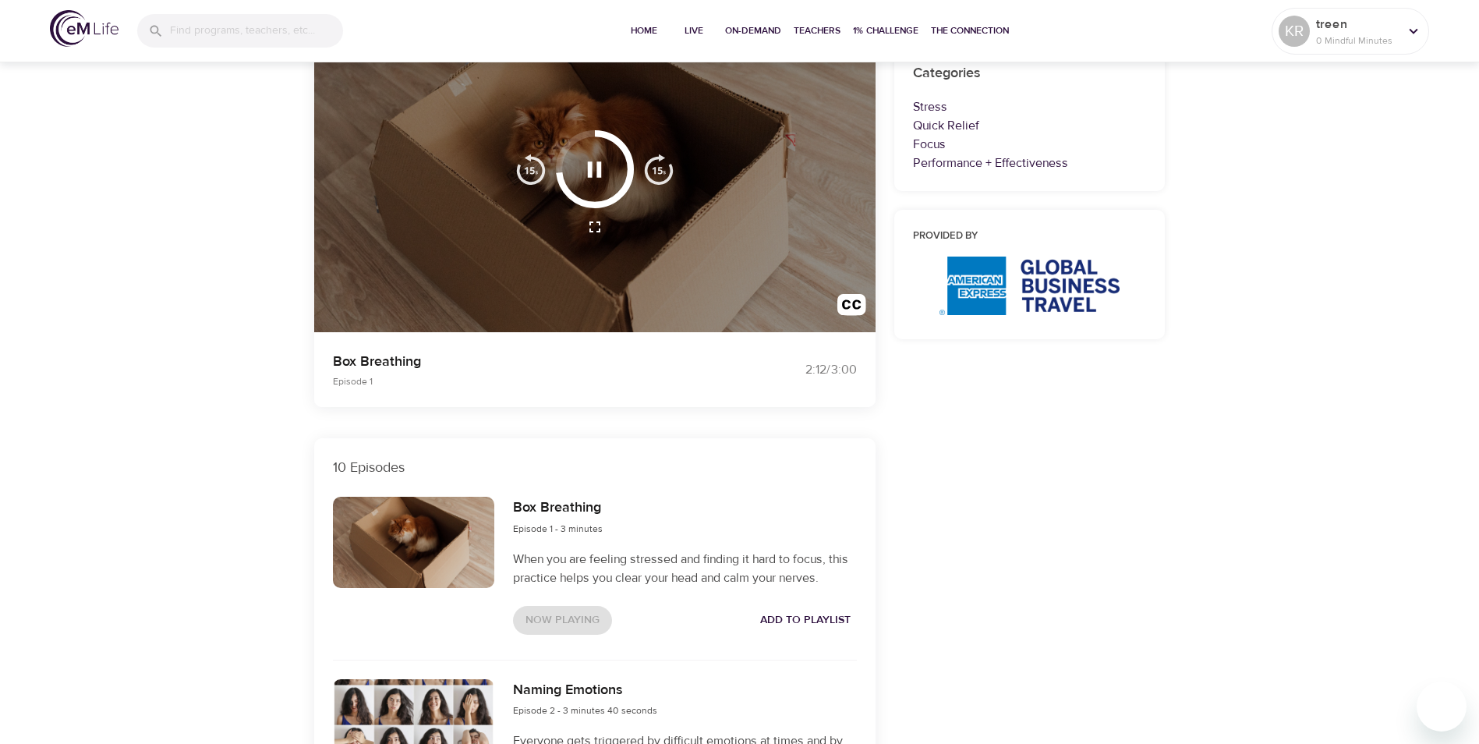
click at [600, 169] on icon "button" at bounding box center [595, 169] width 14 height 16
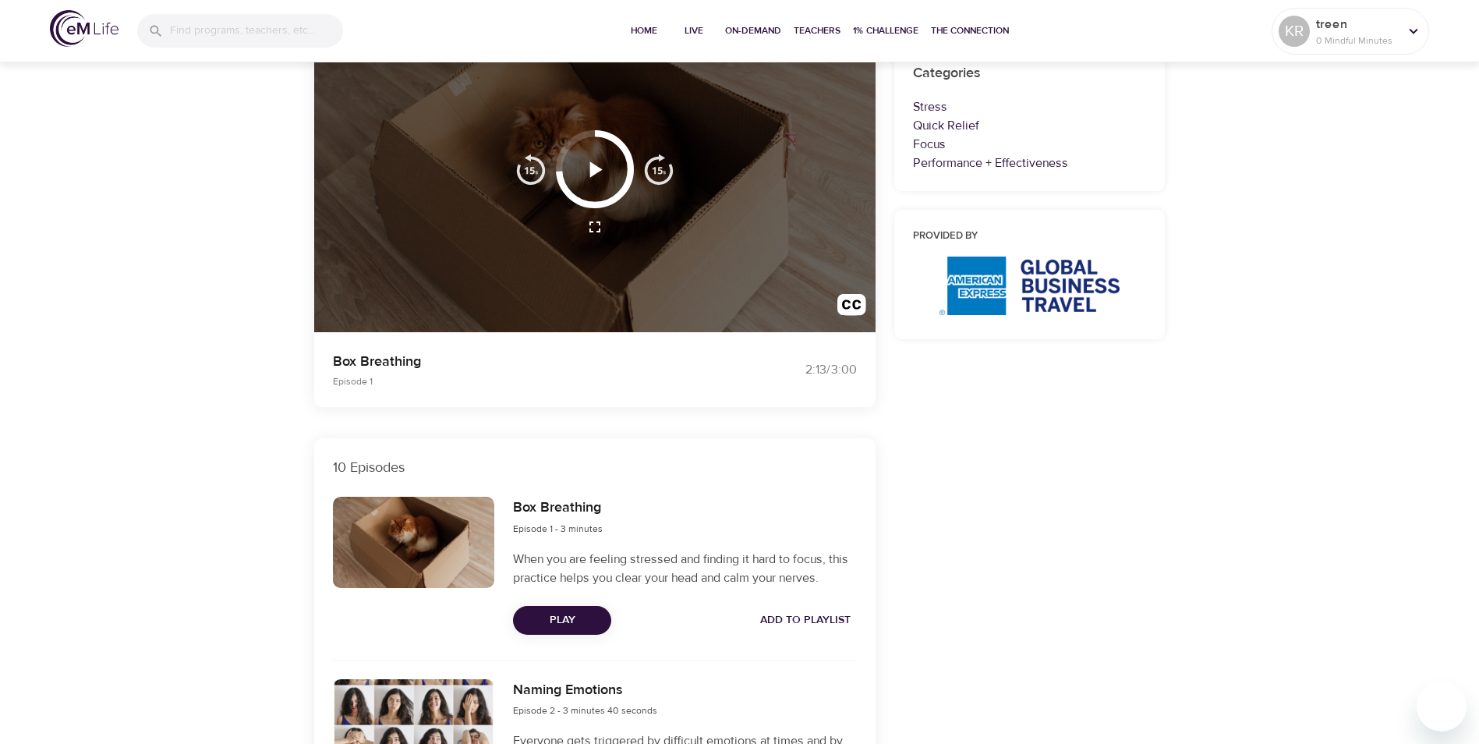
click at [596, 173] on icon "button" at bounding box center [596, 169] width 12 height 16
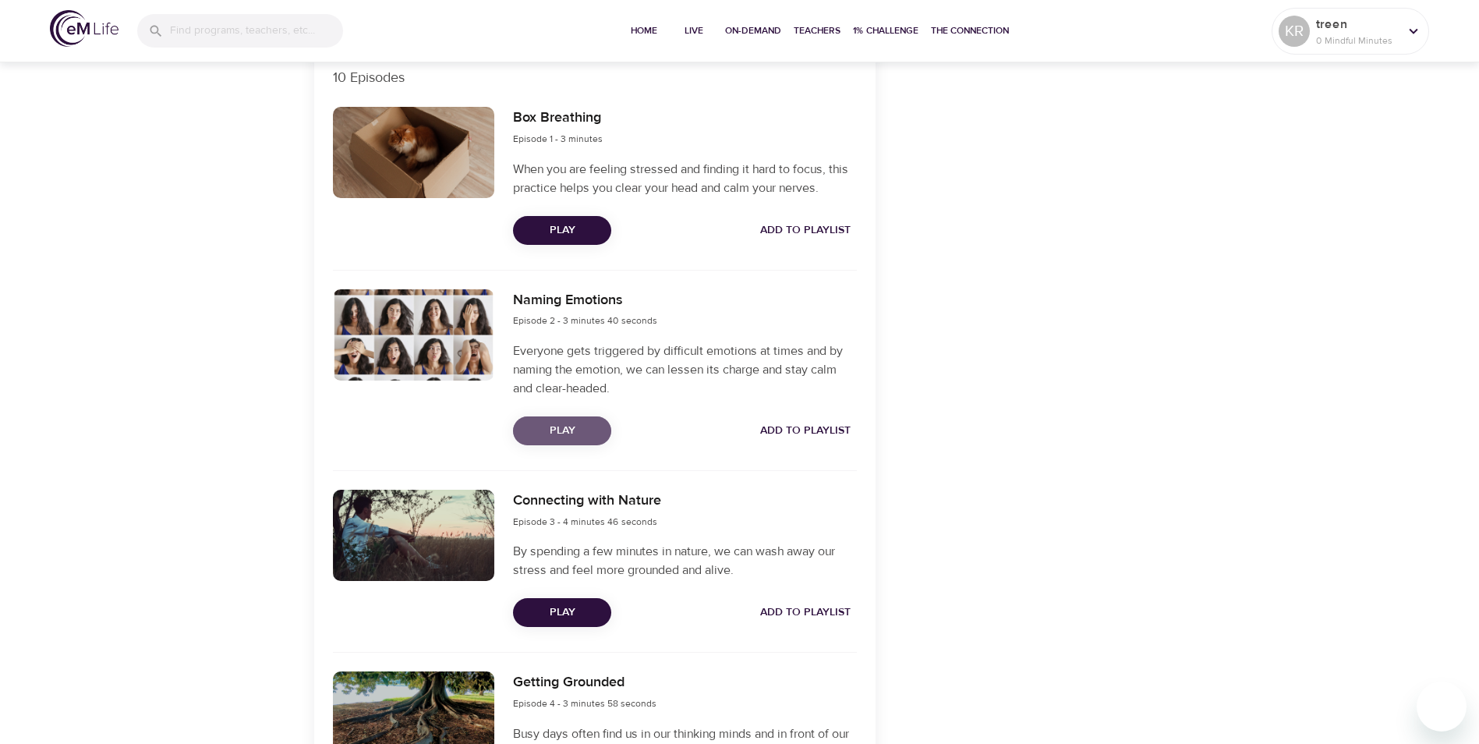
click at [540, 438] on span "Play" at bounding box center [562, 430] width 73 height 19
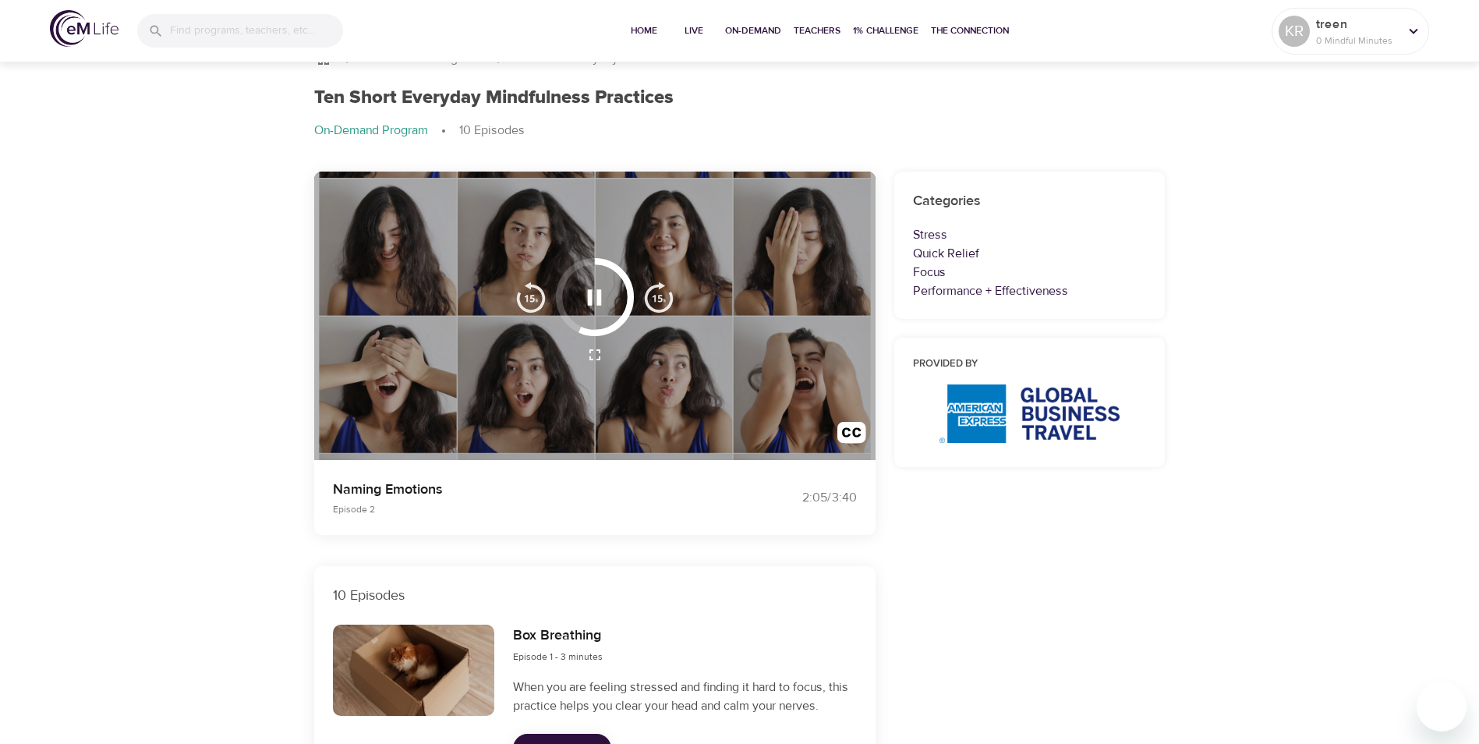
scroll to position [0, 0]
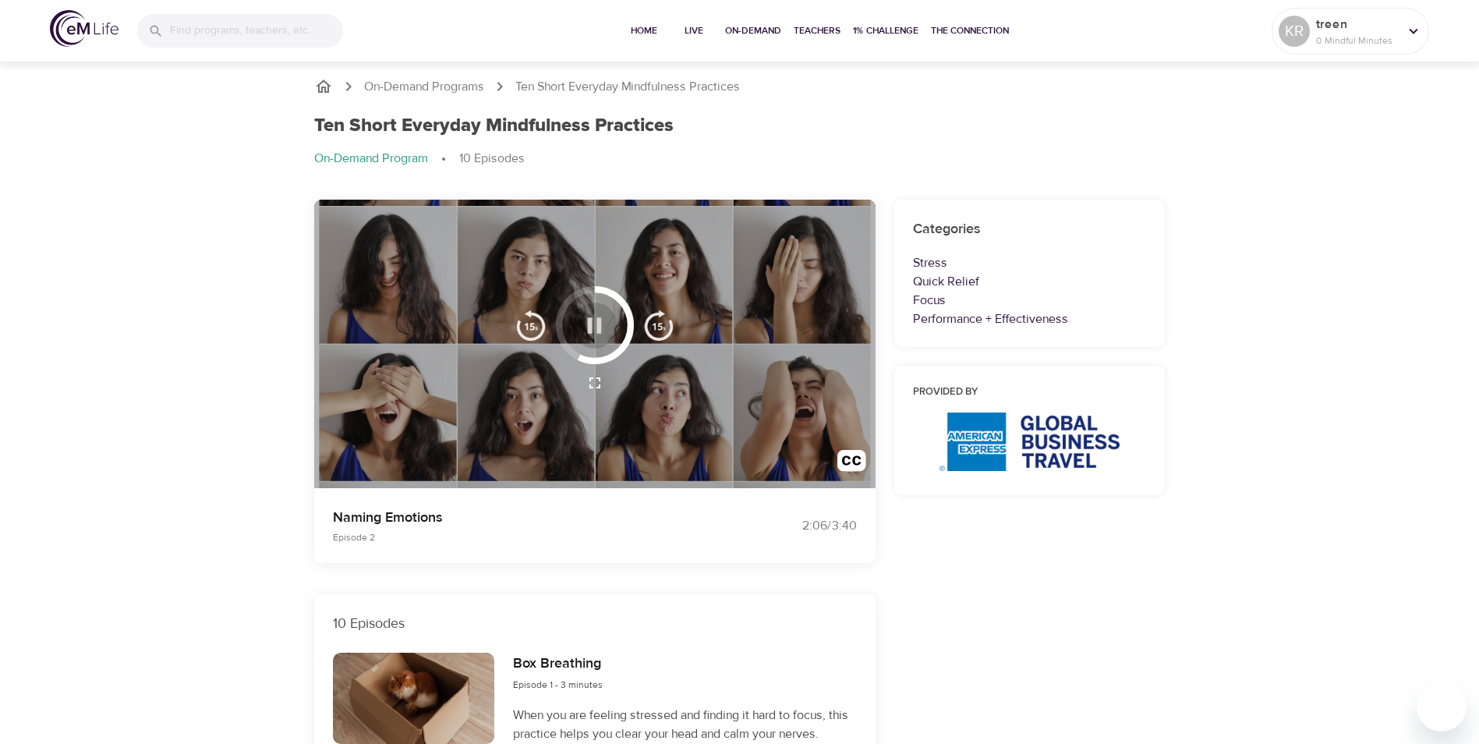
click at [594, 316] on icon "button" at bounding box center [594, 325] width 27 height 27
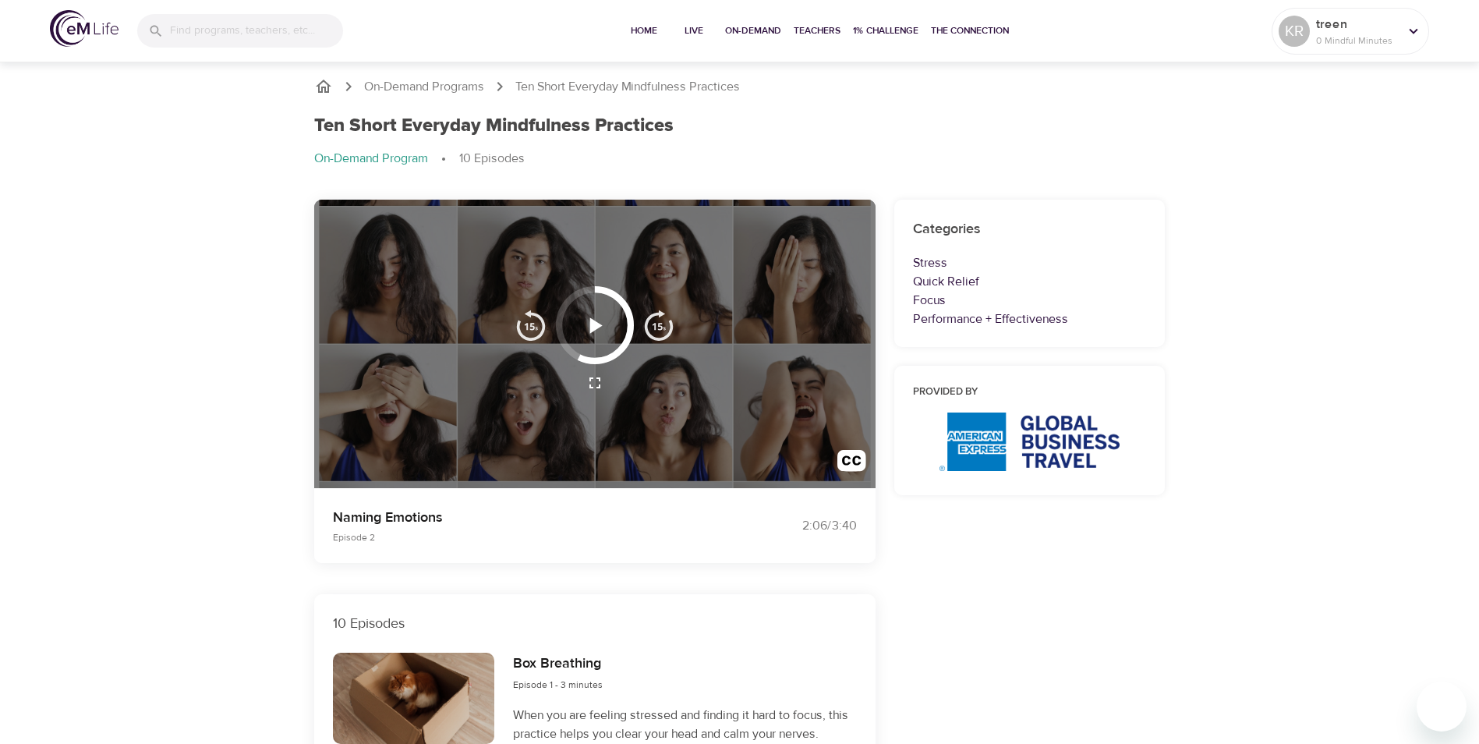
click at [597, 321] on icon "button" at bounding box center [594, 325] width 27 height 27
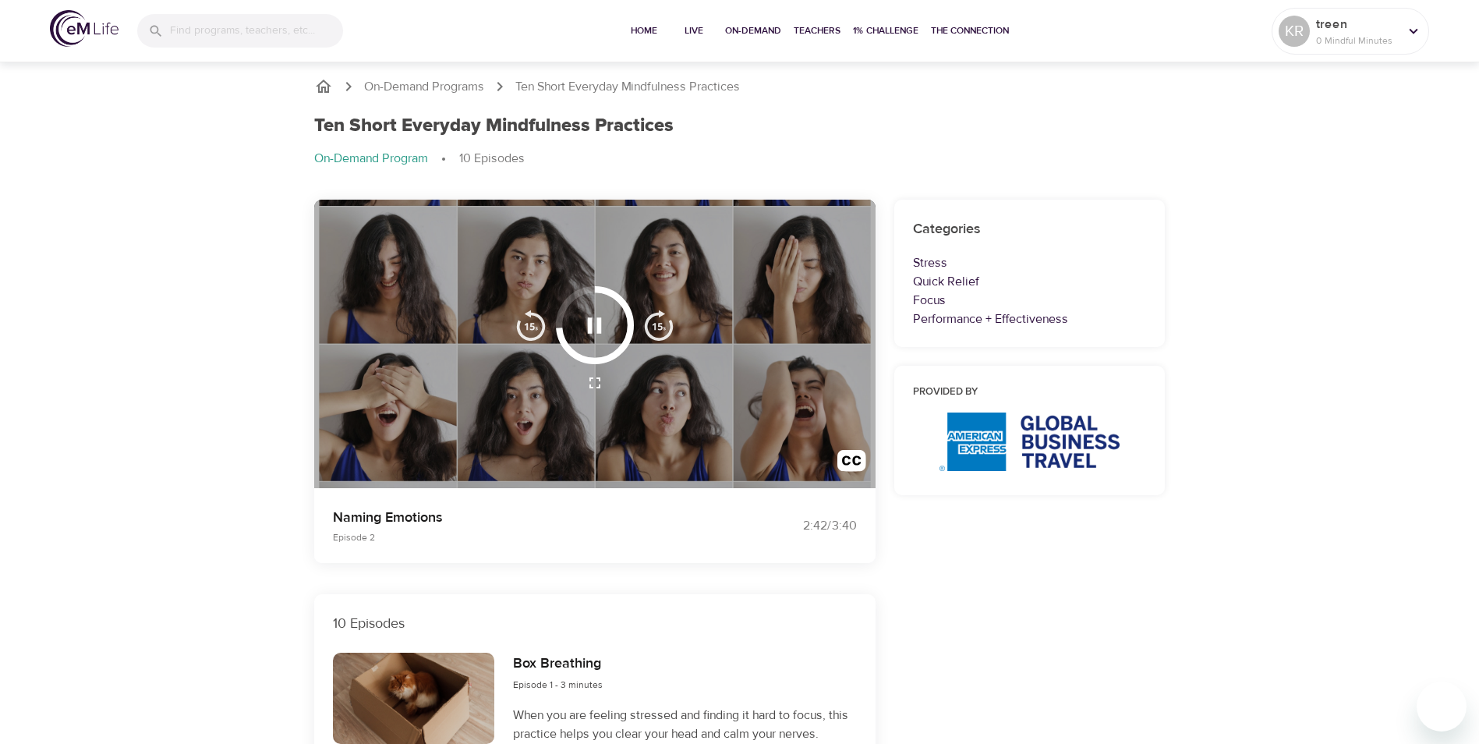
click at [582, 321] on icon "button" at bounding box center [594, 325] width 27 height 27
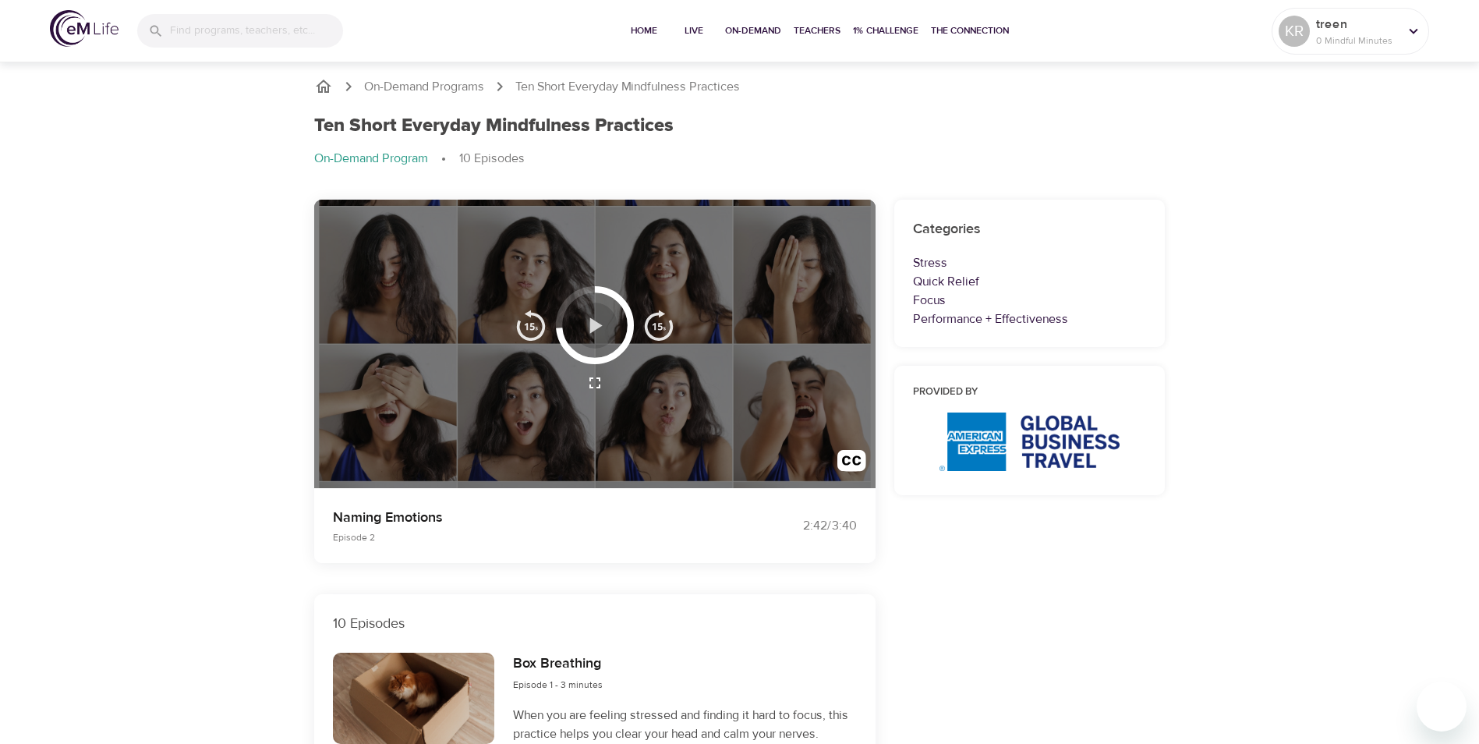
click at [586, 318] on icon "button" at bounding box center [594, 325] width 27 height 27
